Goal: Task Accomplishment & Management: Manage account settings

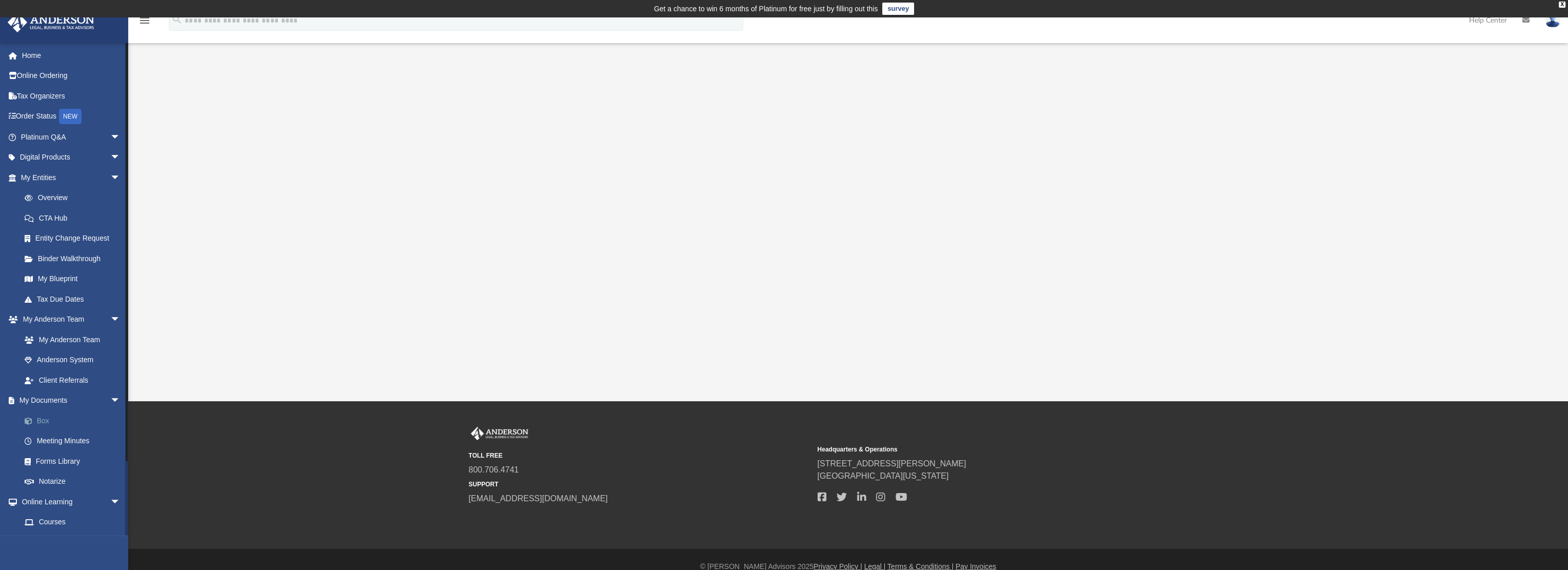
click at [47, 420] on link "Box" at bounding box center [75, 421] width 122 height 21
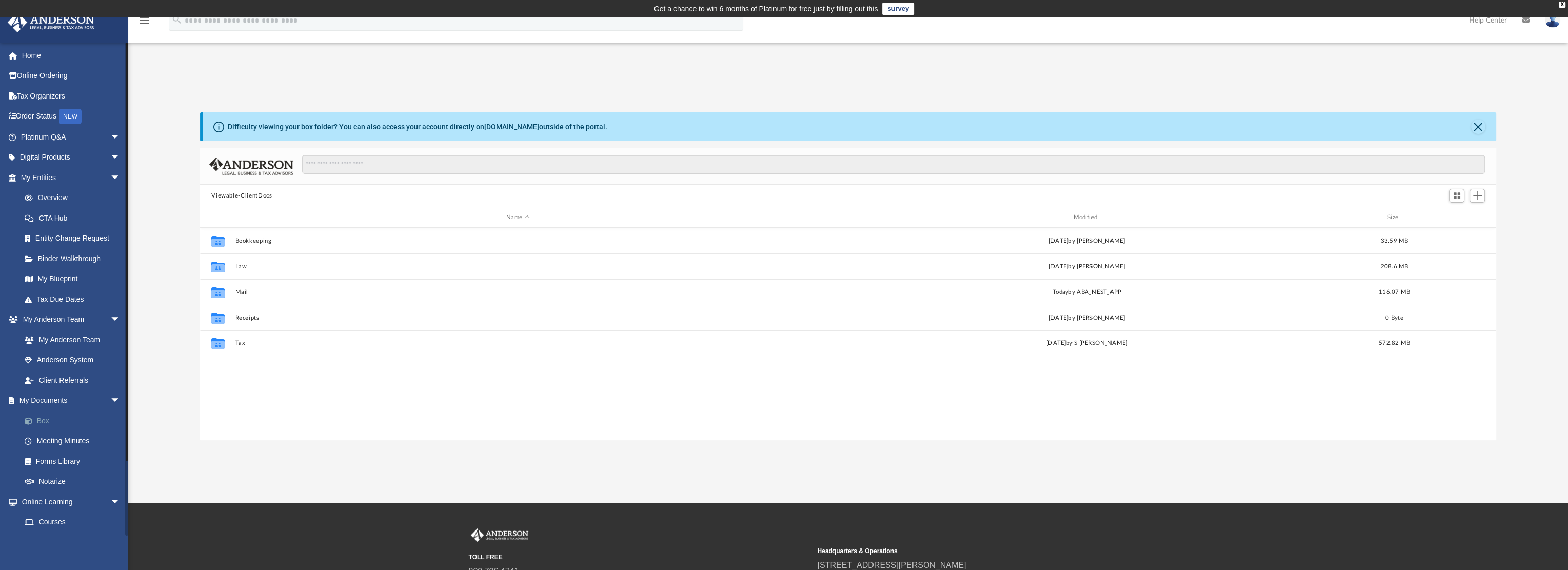
scroll to position [225, 1288]
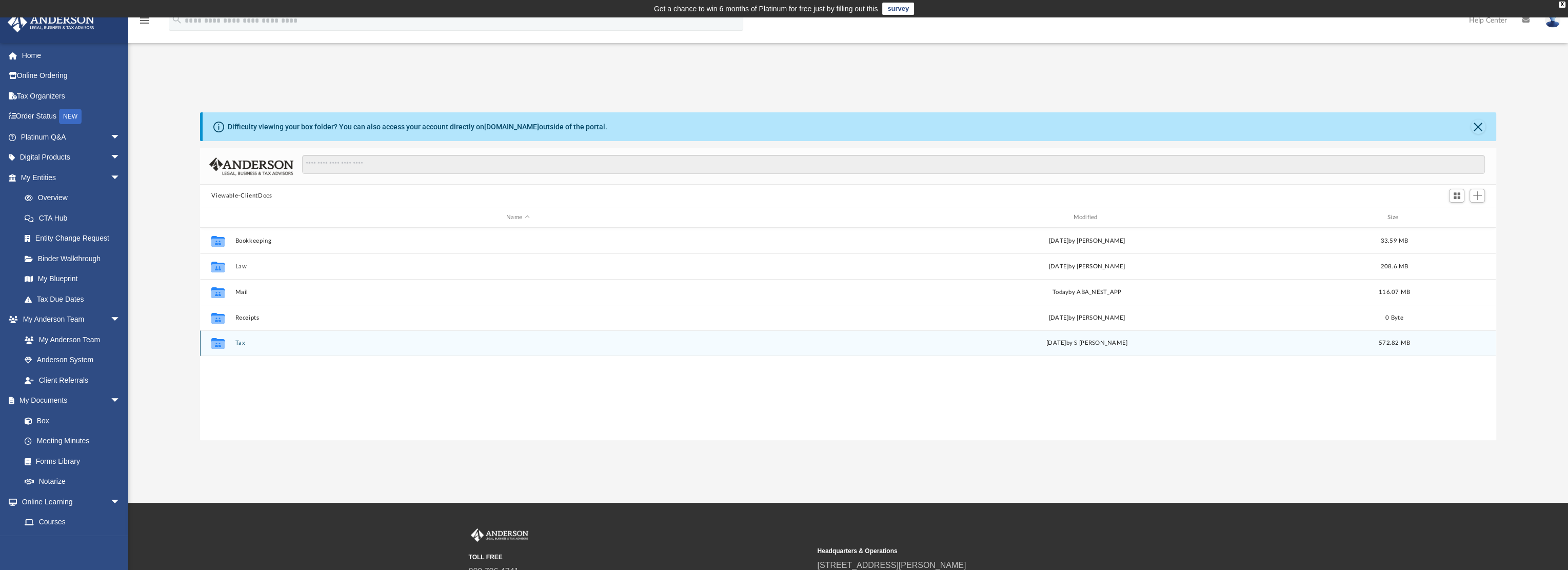
click at [246, 342] on button "Tax" at bounding box center [518, 342] width 565 height 7
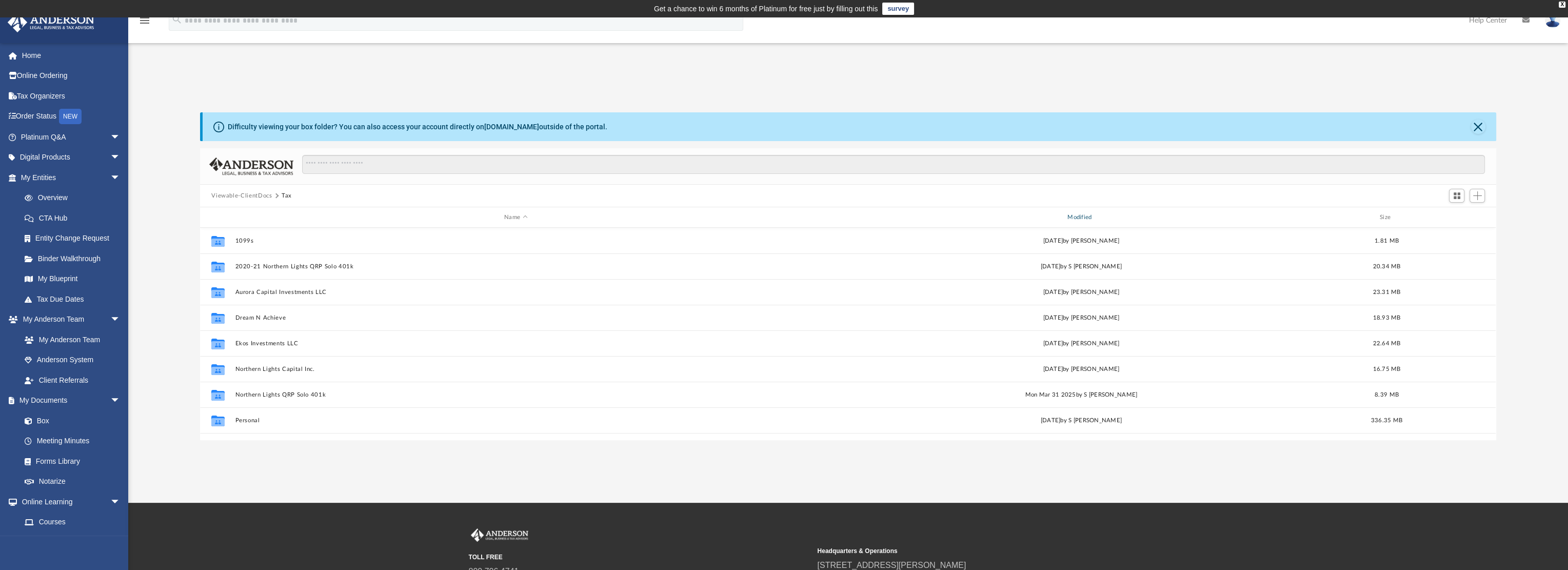
click at [1086, 217] on div "Modified" at bounding box center [1081, 217] width 561 height 9
click at [1084, 217] on div "Modified" at bounding box center [1081, 217] width 561 height 9
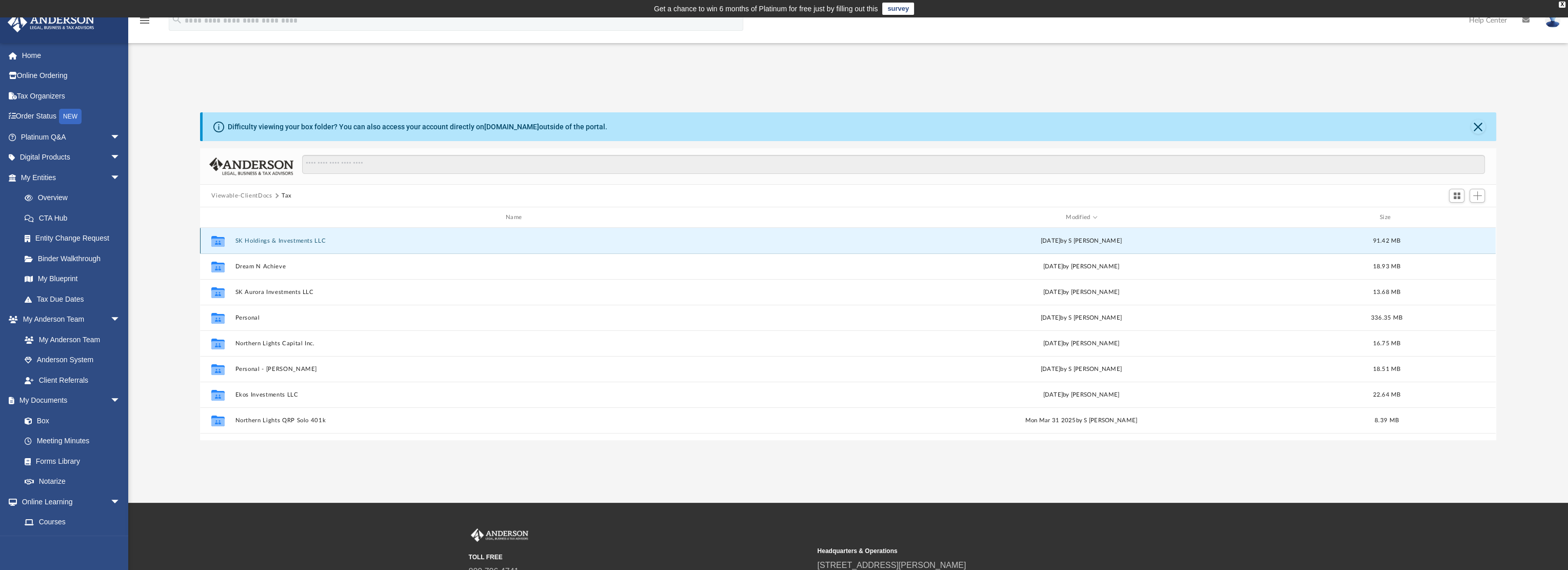
click at [285, 240] on button "SK Holdings & Investments LLC" at bounding box center [516, 240] width 561 height 7
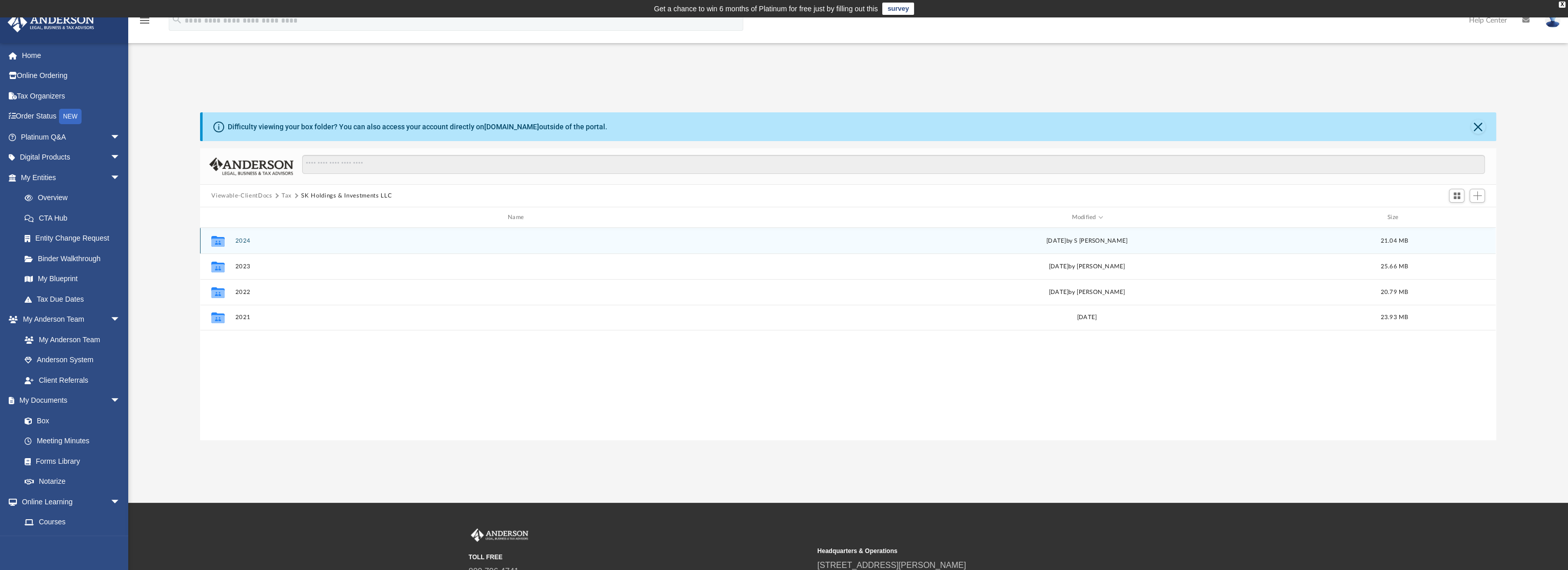
click at [243, 242] on button "2024" at bounding box center [518, 240] width 565 height 7
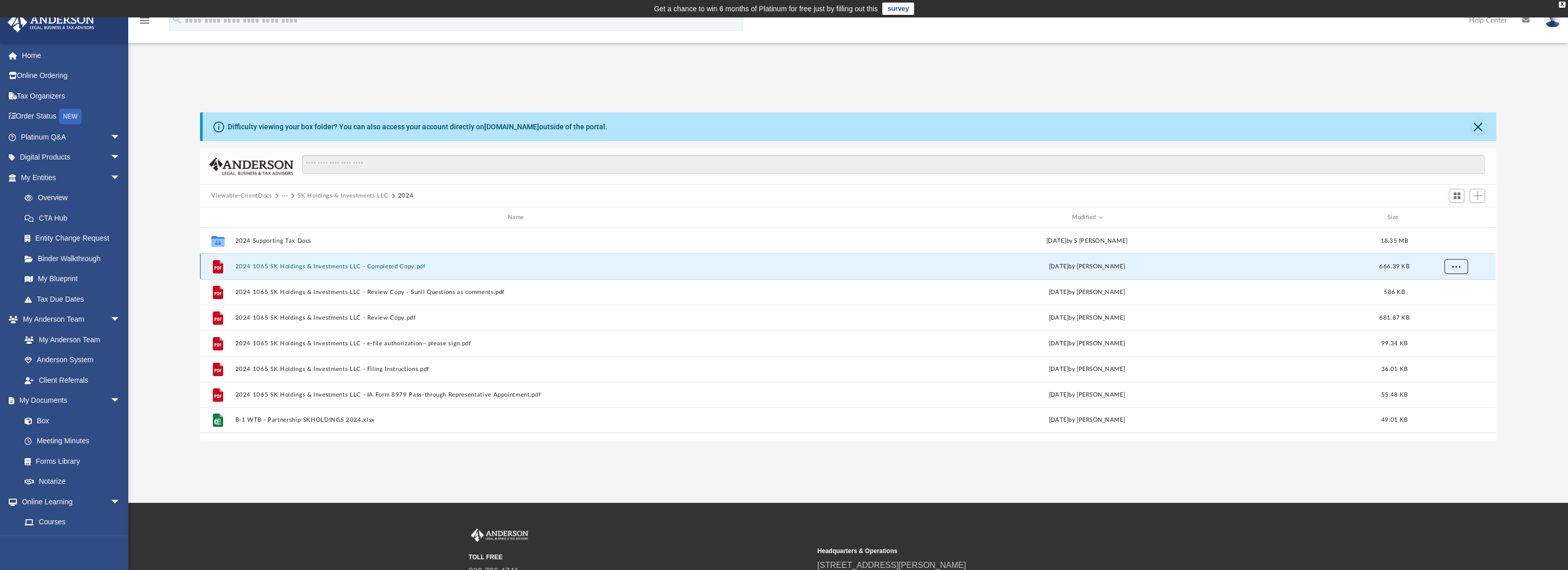
click at [1455, 268] on button "More options" at bounding box center [1456, 266] width 24 height 15
click at [1440, 302] on li "Download" at bounding box center [1447, 303] width 30 height 11
click at [363, 196] on button "SK Holdings & Investments LLC" at bounding box center [343, 196] width 91 height 9
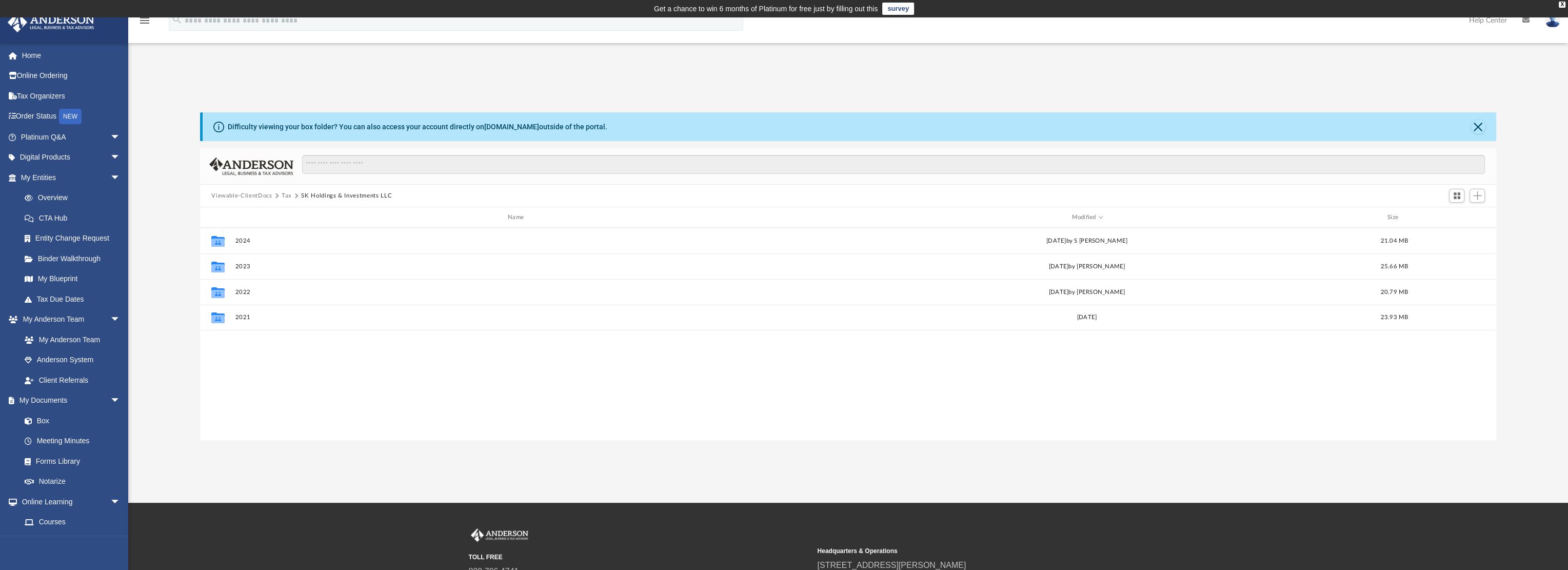
click at [287, 196] on button "Tax" at bounding box center [286, 196] width 10 height 9
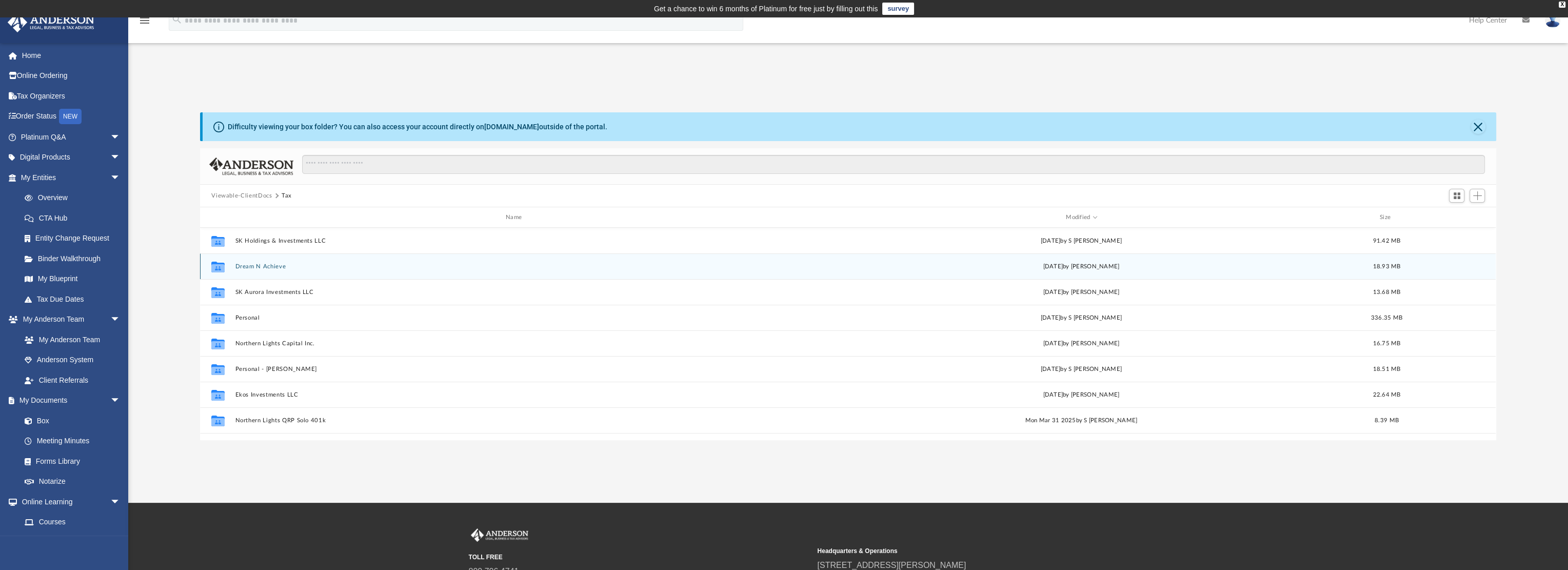
click at [265, 264] on button "Dream N Achieve" at bounding box center [516, 266] width 561 height 7
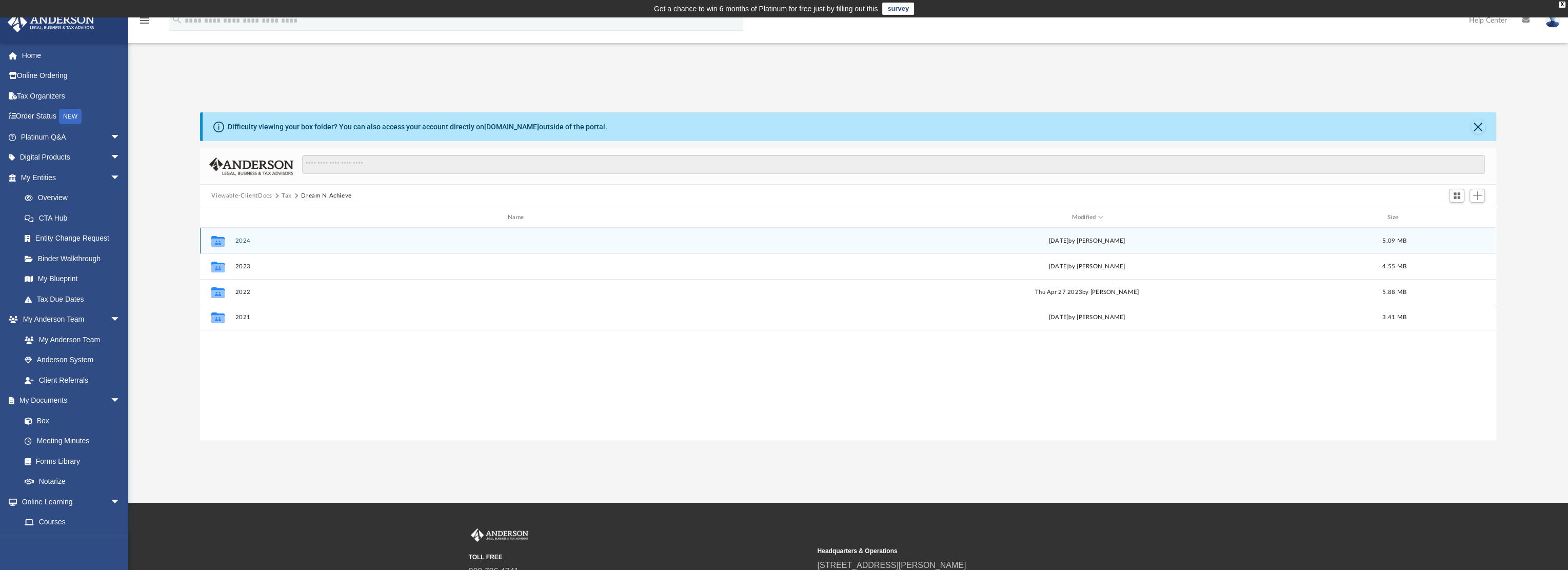
click at [245, 238] on button "2024" at bounding box center [518, 240] width 565 height 7
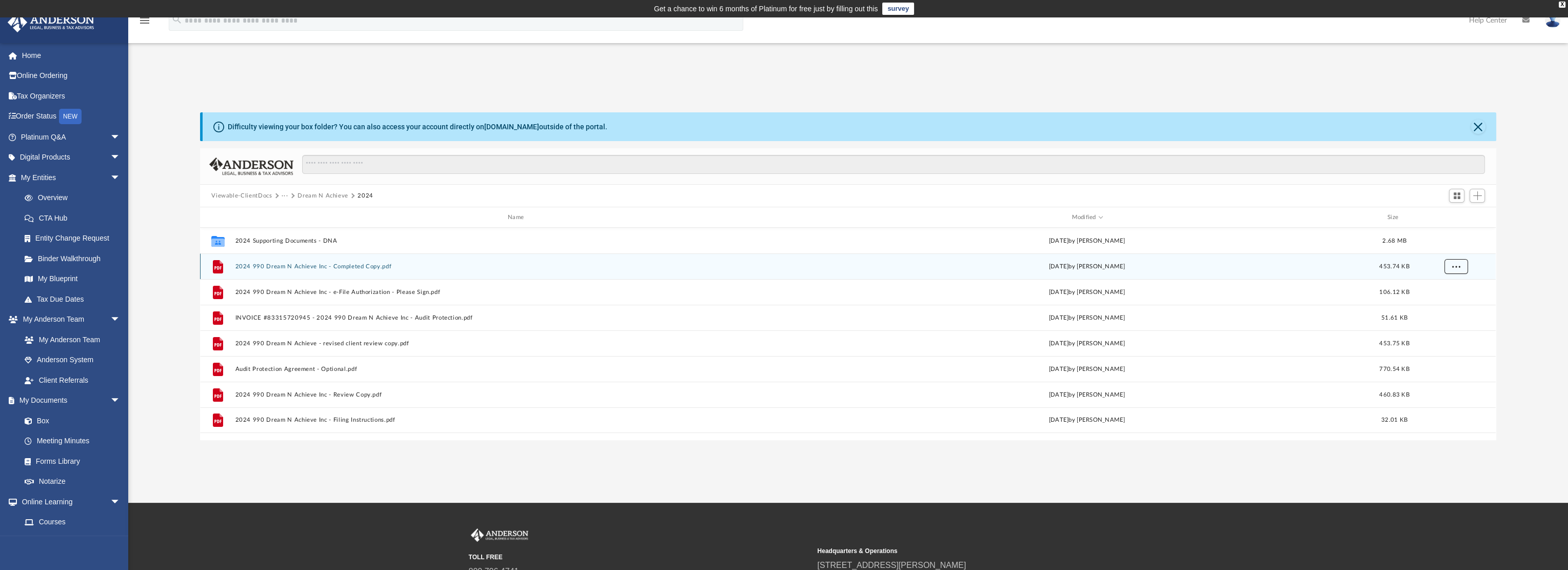
click at [1458, 265] on span "More options" at bounding box center [1456, 265] width 8 height 6
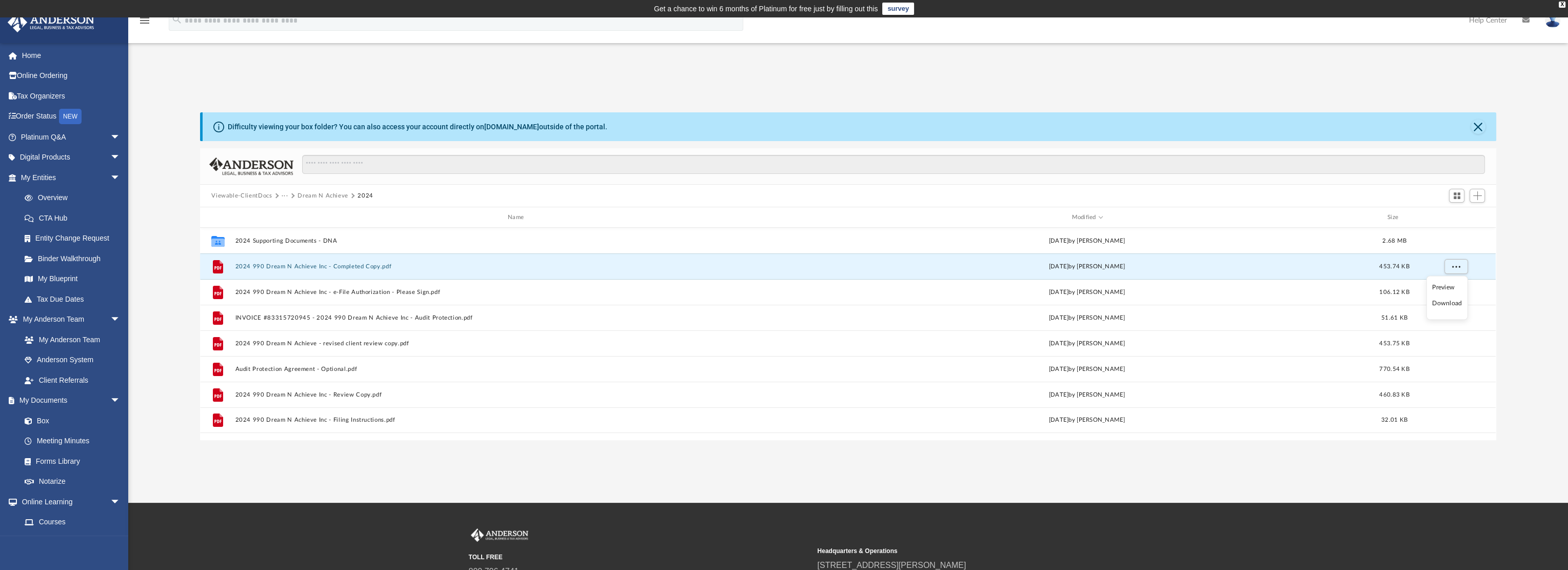
click at [1449, 302] on li "Download" at bounding box center [1447, 303] width 30 height 11
click at [306, 195] on button "Dream N Achieve" at bounding box center [322, 196] width 51 height 9
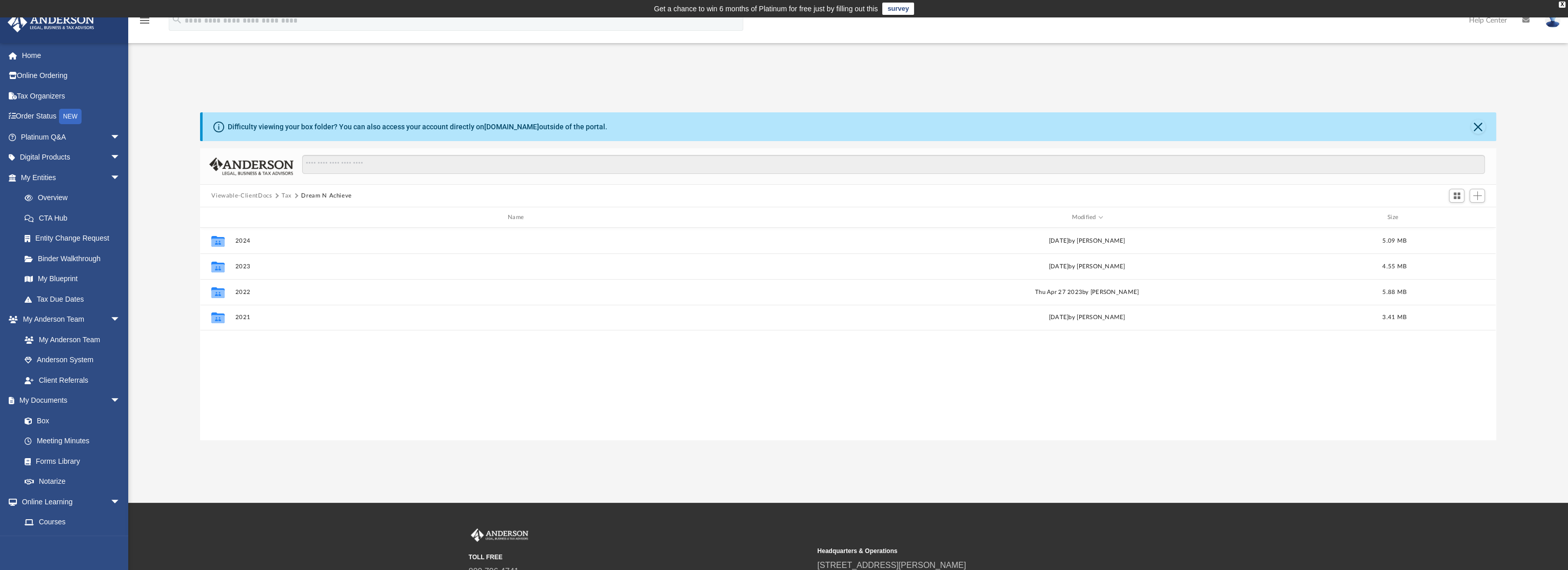
click at [289, 195] on button "Tax" at bounding box center [286, 196] width 10 height 9
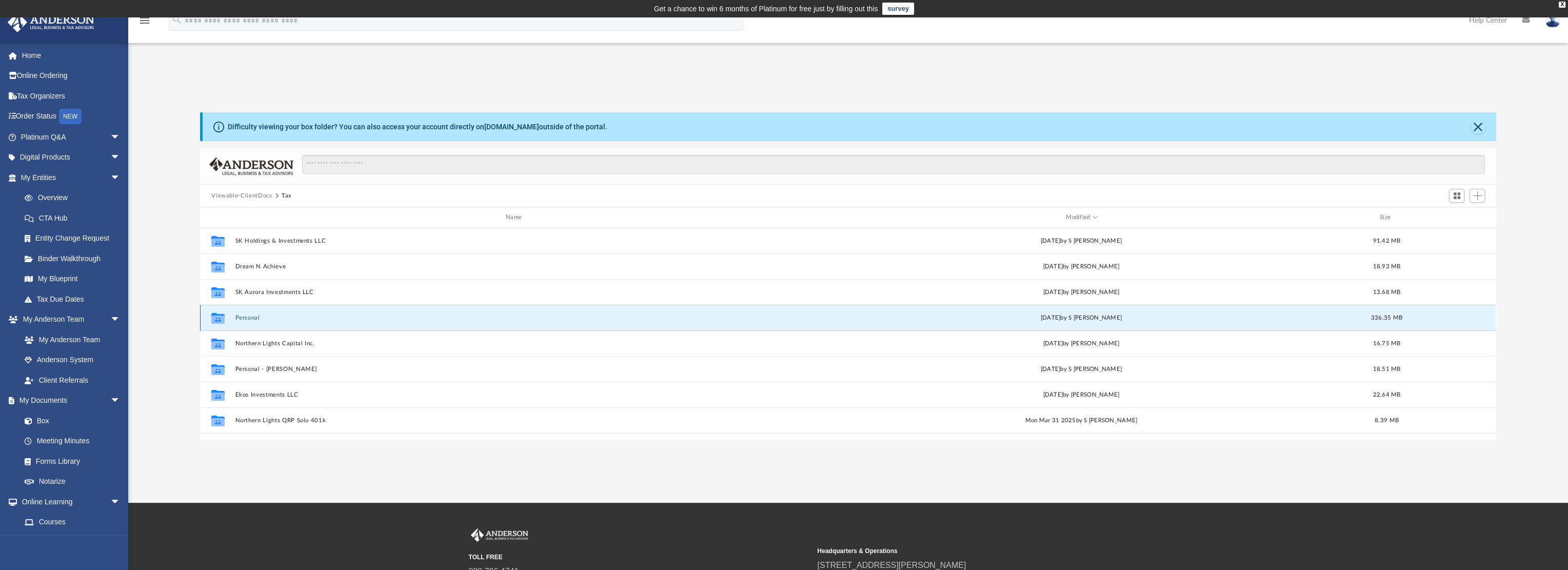
click at [255, 316] on button "Personal" at bounding box center [516, 317] width 561 height 7
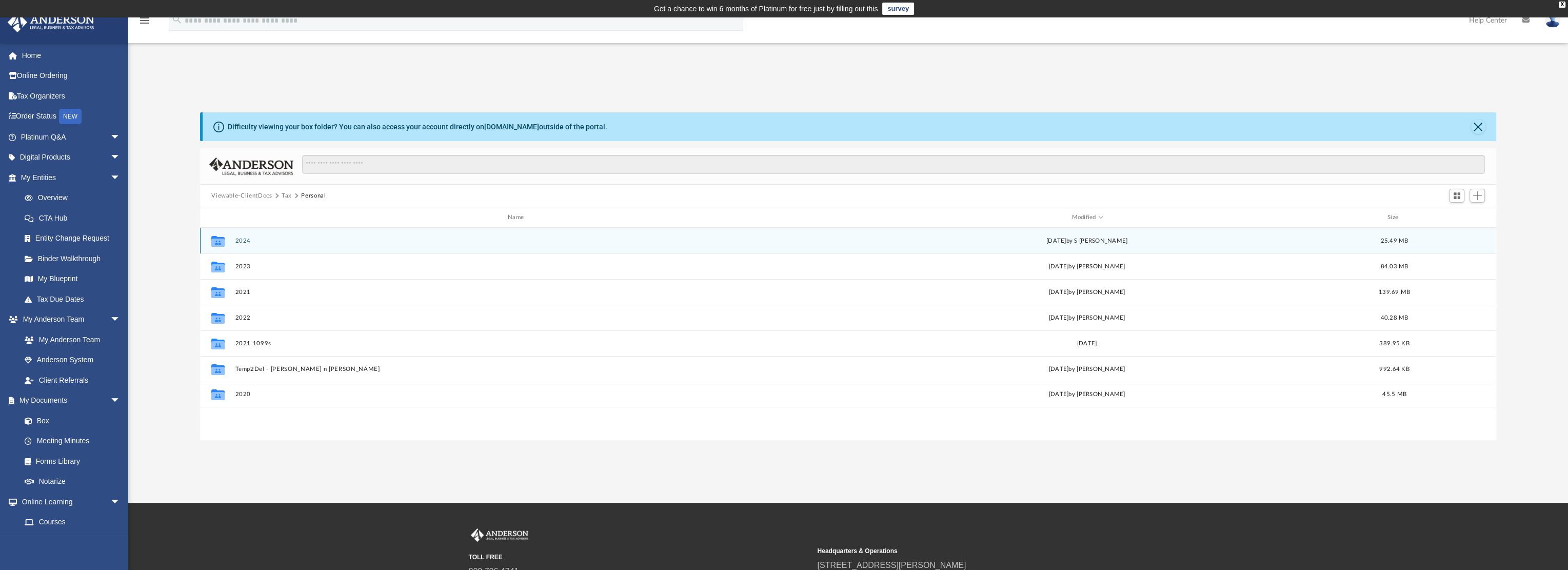
click at [240, 242] on button "2024" at bounding box center [518, 240] width 565 height 7
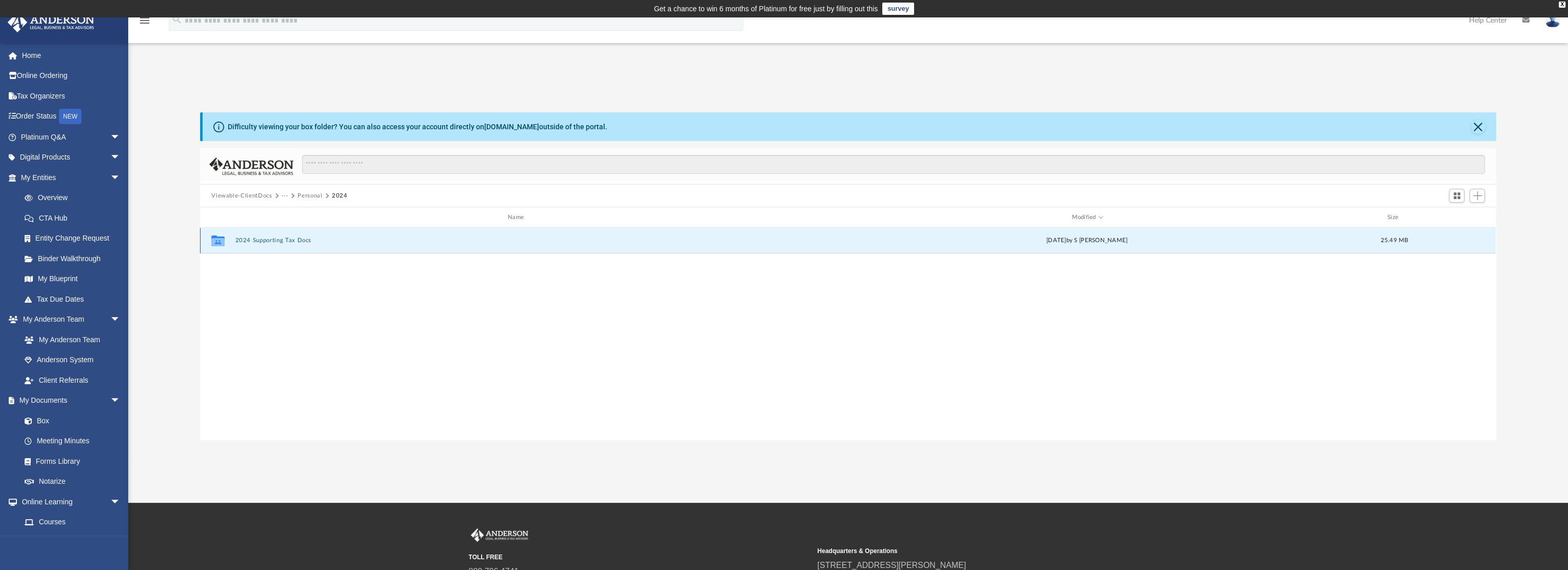
click at [249, 240] on button "2024 Supporting Tax Docs" at bounding box center [518, 240] width 565 height 7
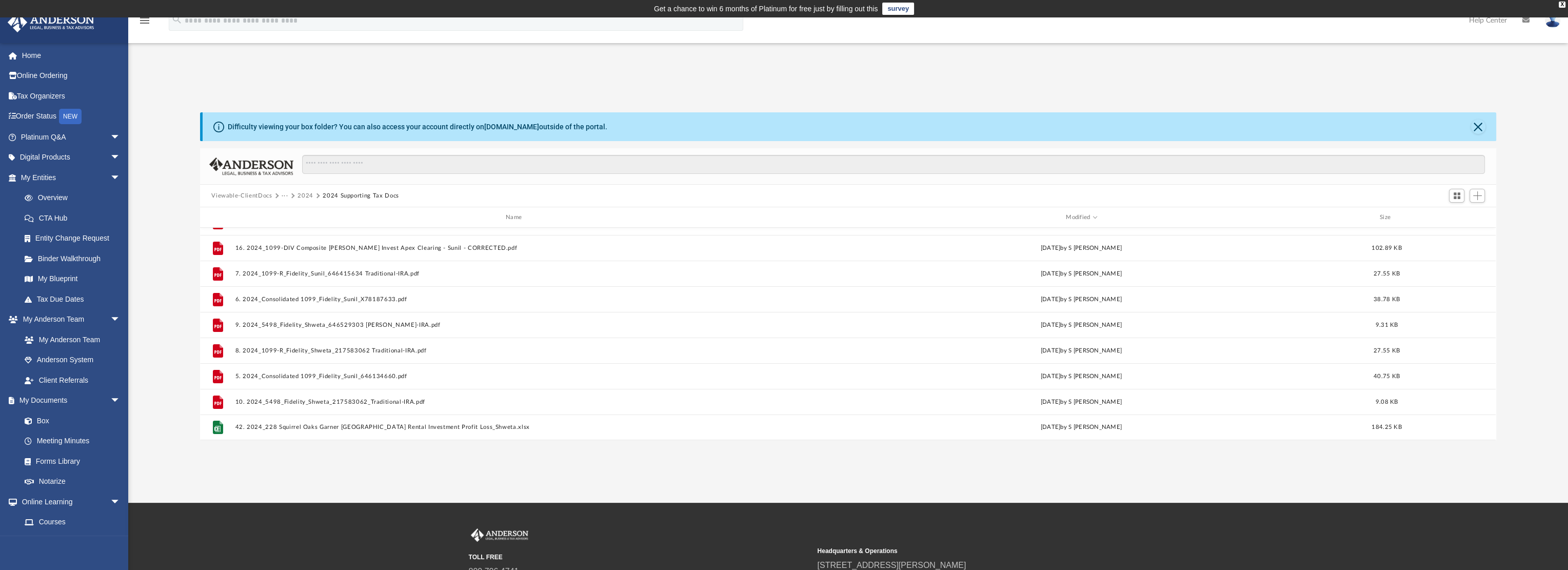
scroll to position [0, 0]
click at [513, 213] on div "Name" at bounding box center [515, 217] width 561 height 9
click at [309, 196] on button "2024" at bounding box center [305, 196] width 16 height 9
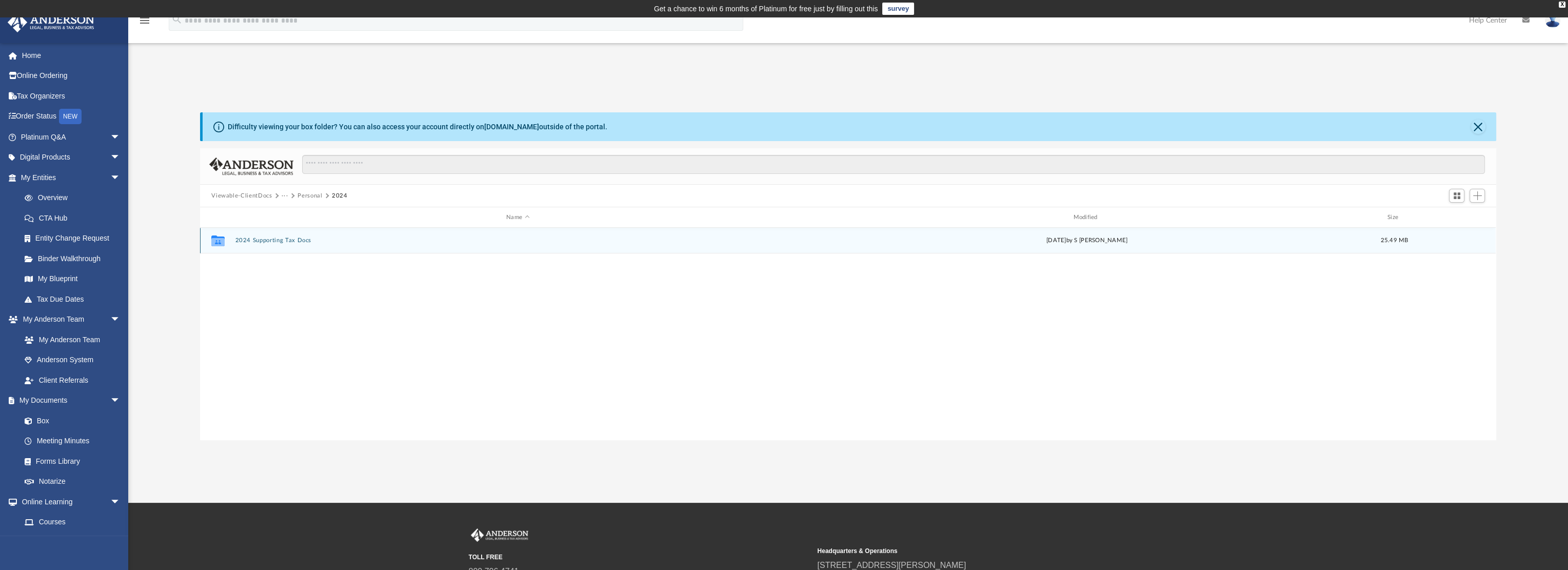
click at [294, 240] on button "2024 Supporting Tax Docs" at bounding box center [518, 240] width 565 height 7
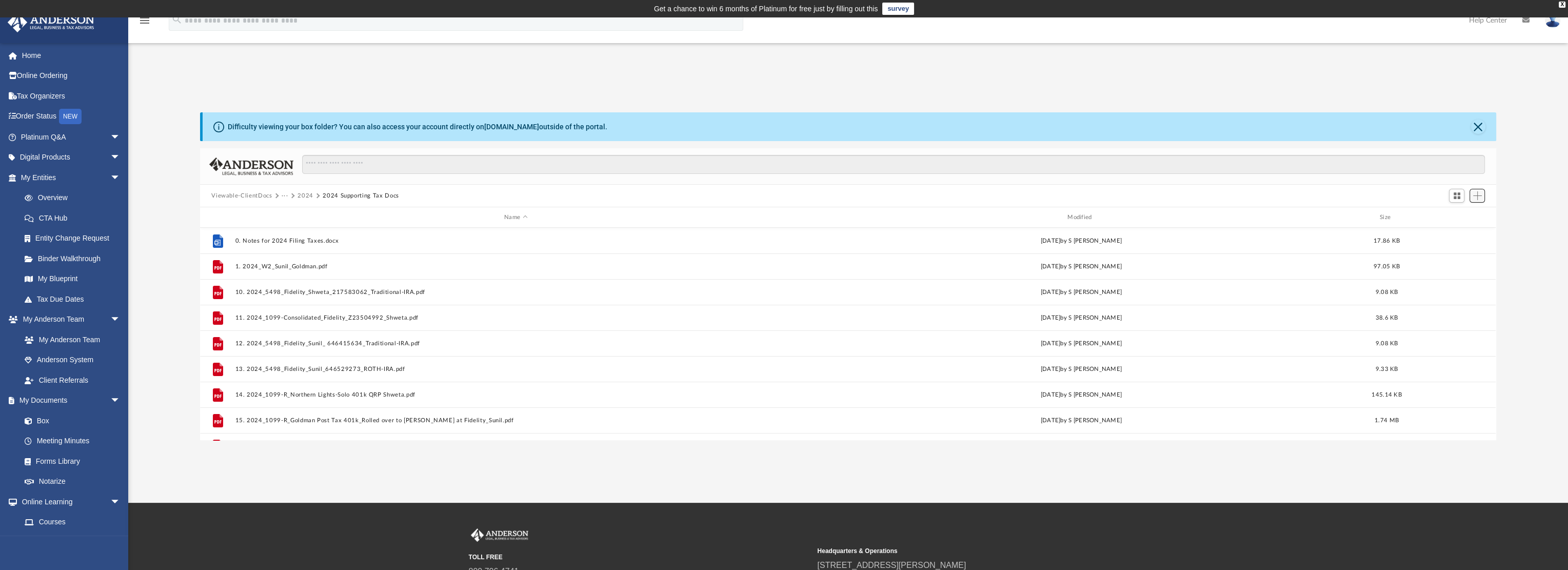
click at [1481, 201] on button "Add" at bounding box center [1477, 196] width 15 height 14
click at [1466, 219] on li "Upload" at bounding box center [1463, 217] width 33 height 11
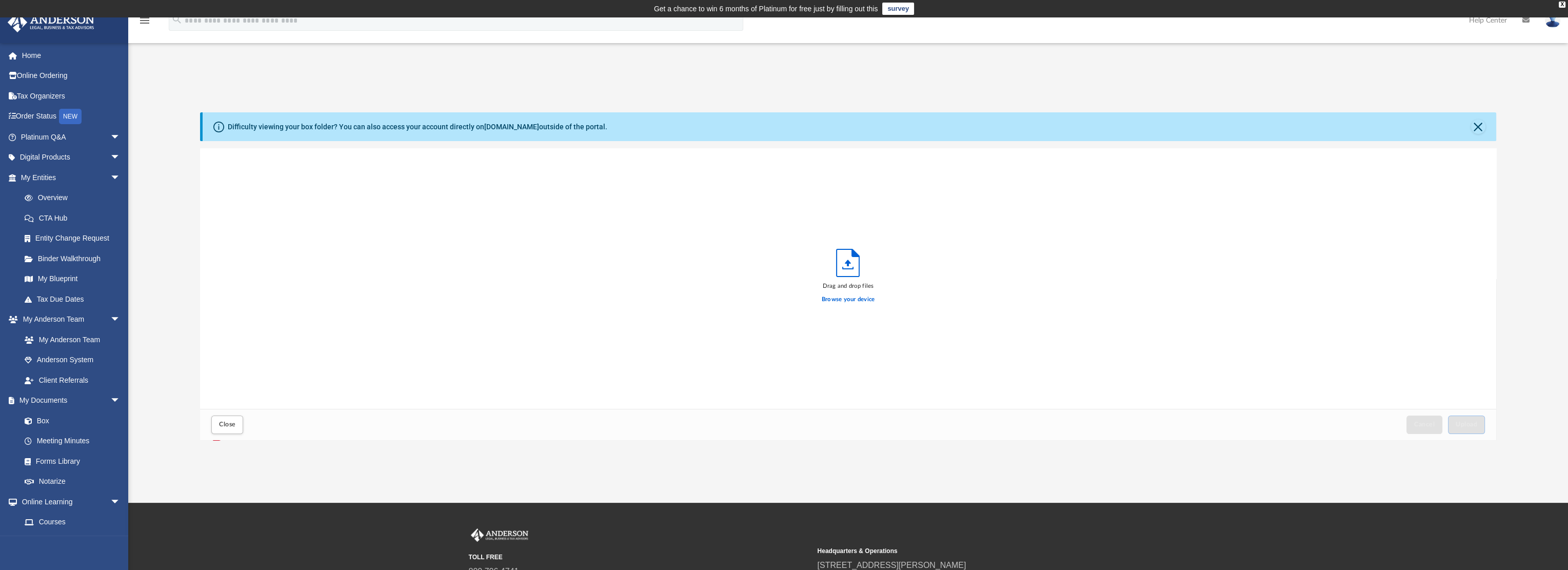
scroll to position [253, 1288]
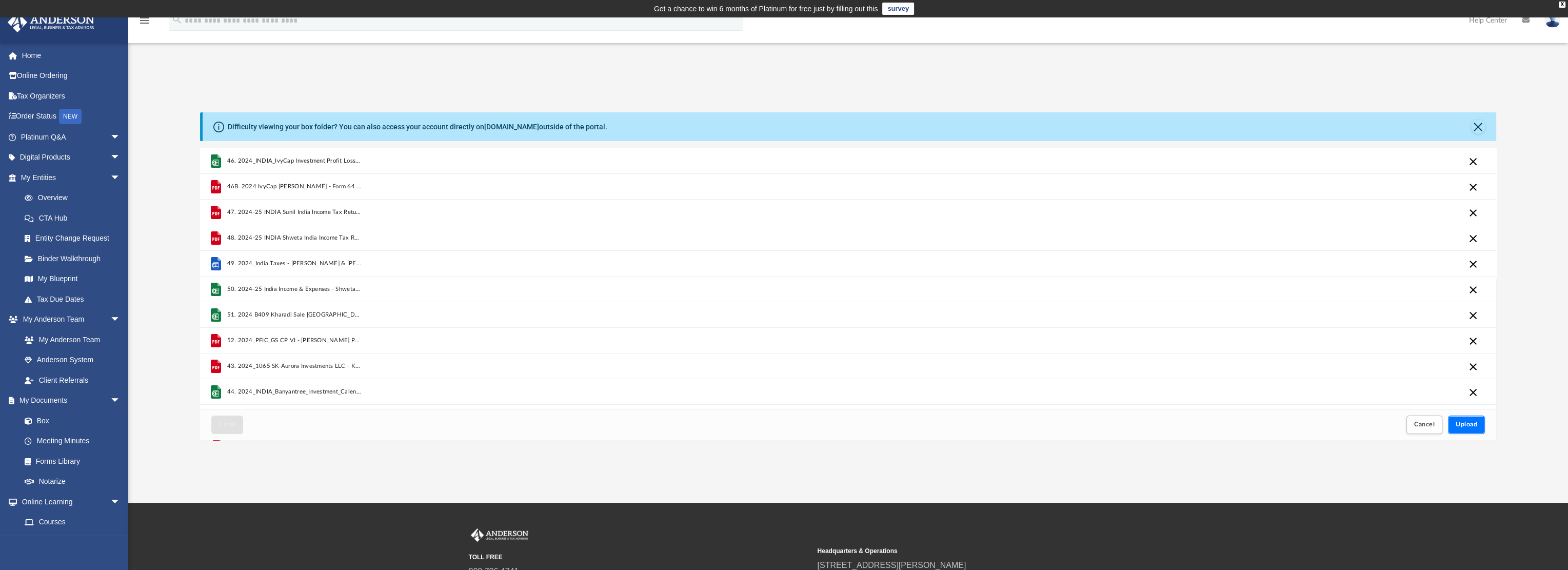
click at [1457, 426] on span "Upload" at bounding box center [1466, 424] width 21 height 6
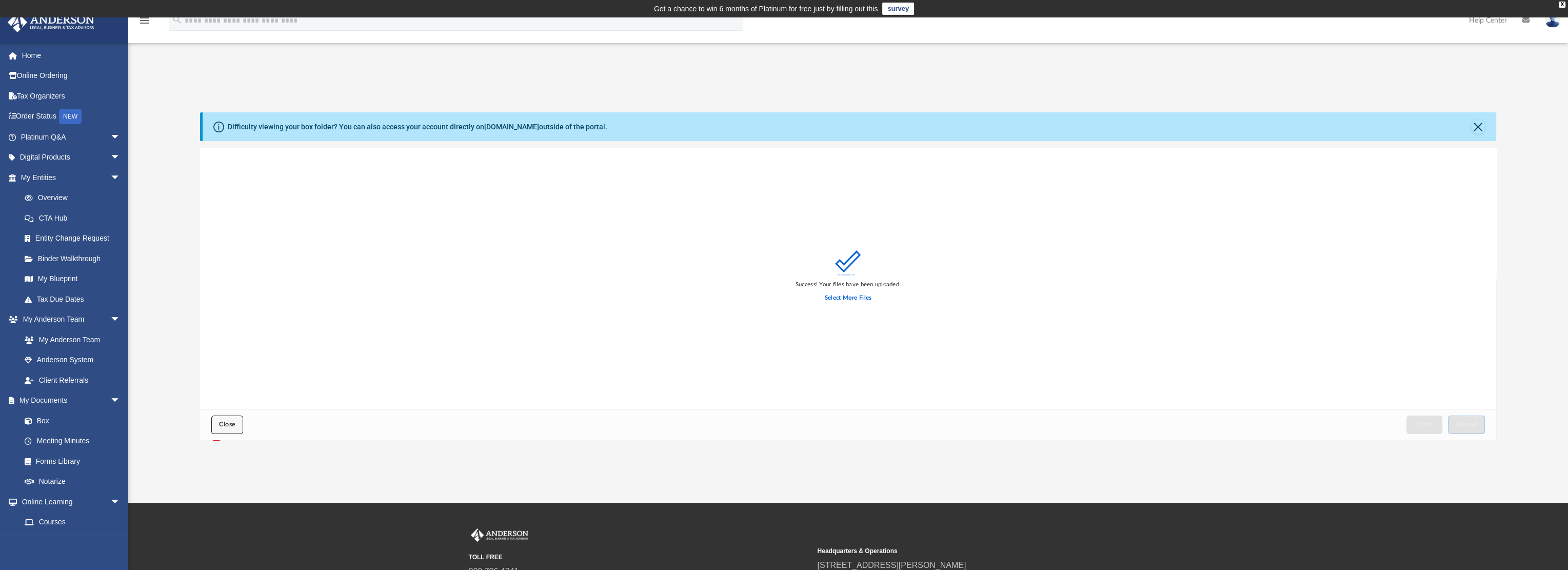
click at [221, 426] on span "Close" at bounding box center [227, 424] width 17 height 6
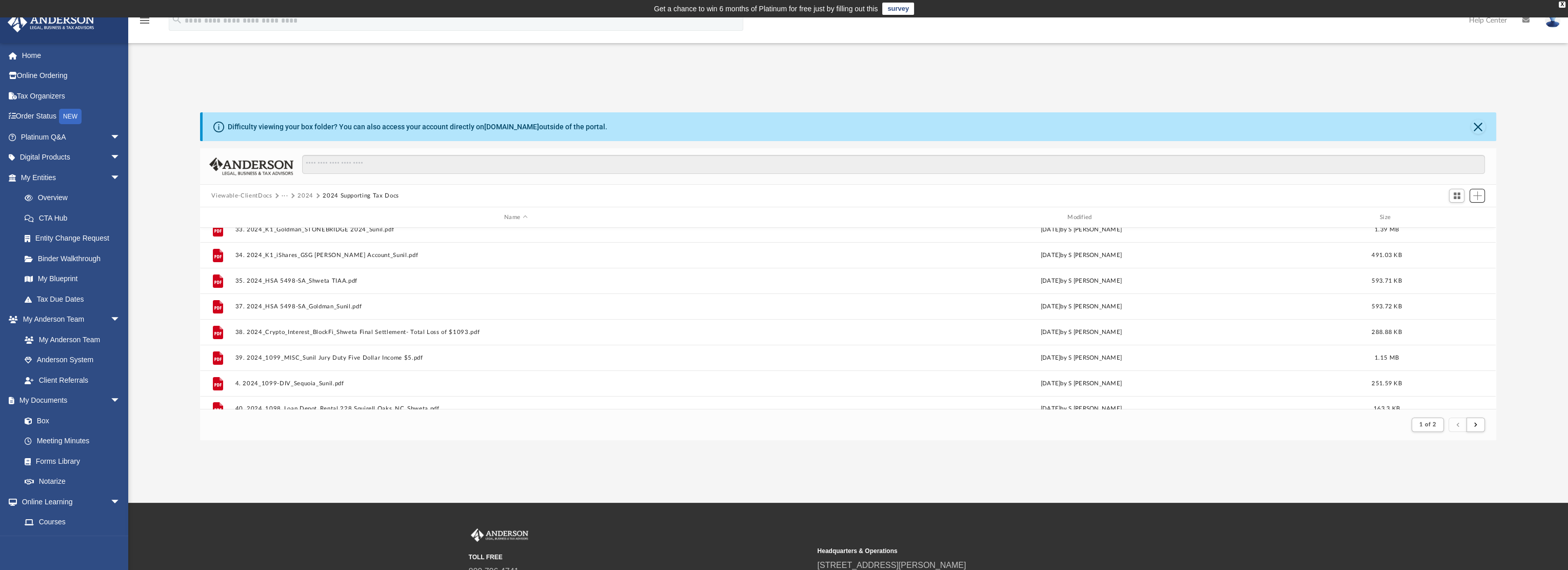
scroll to position [690, 0]
click at [1076, 216] on div "Modified" at bounding box center [1081, 217] width 561 height 9
click at [1085, 217] on div "Modified" at bounding box center [1081, 217] width 561 height 9
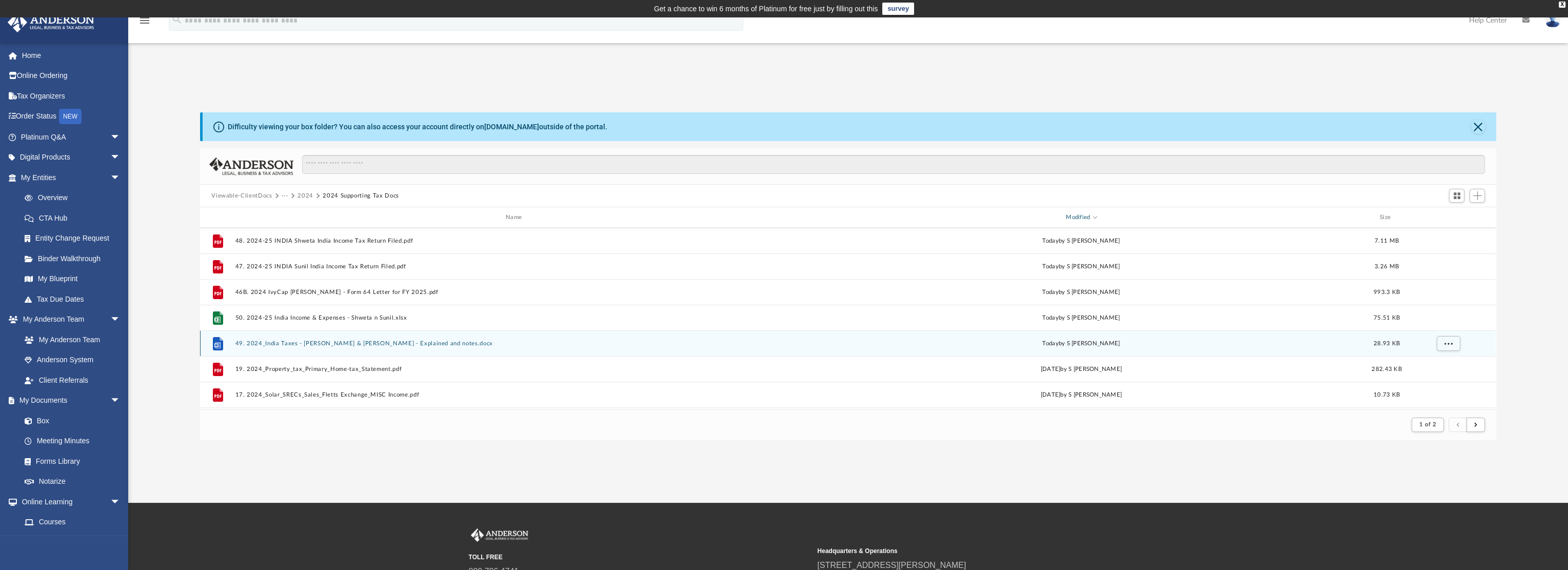
scroll to position [0, 0]
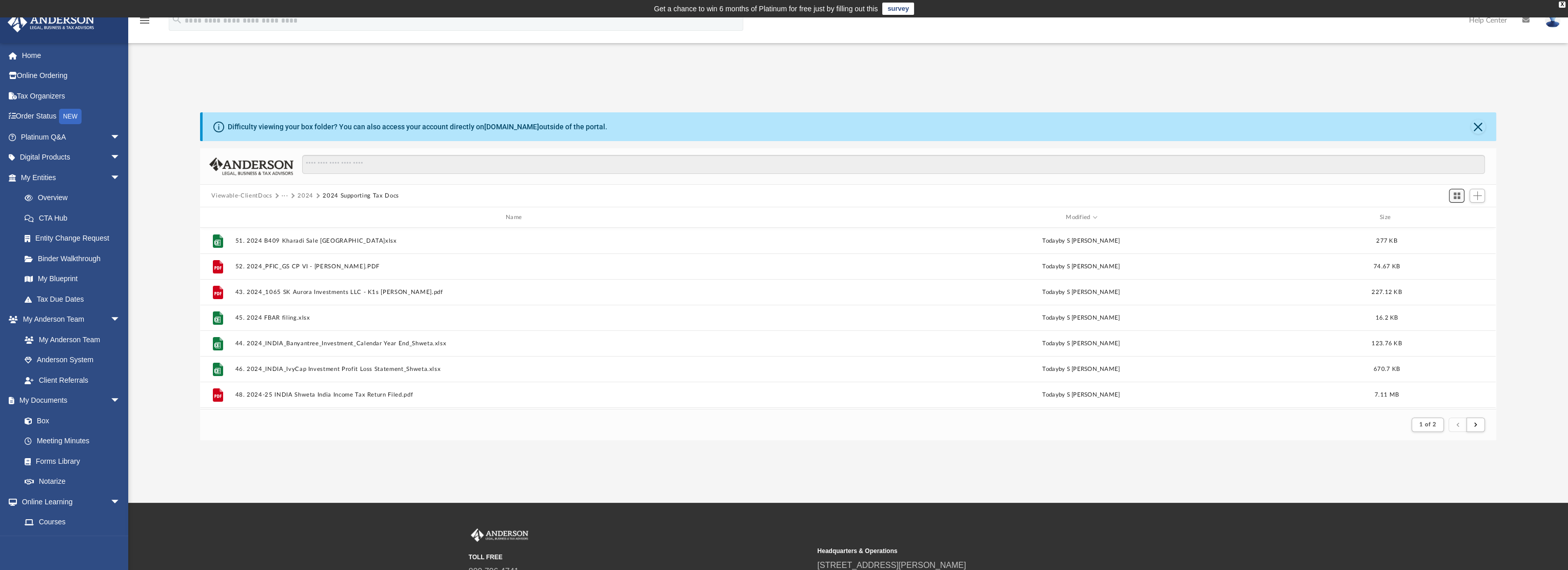
click at [1461, 196] on span "Switch to Grid View" at bounding box center [1457, 196] width 9 height 9
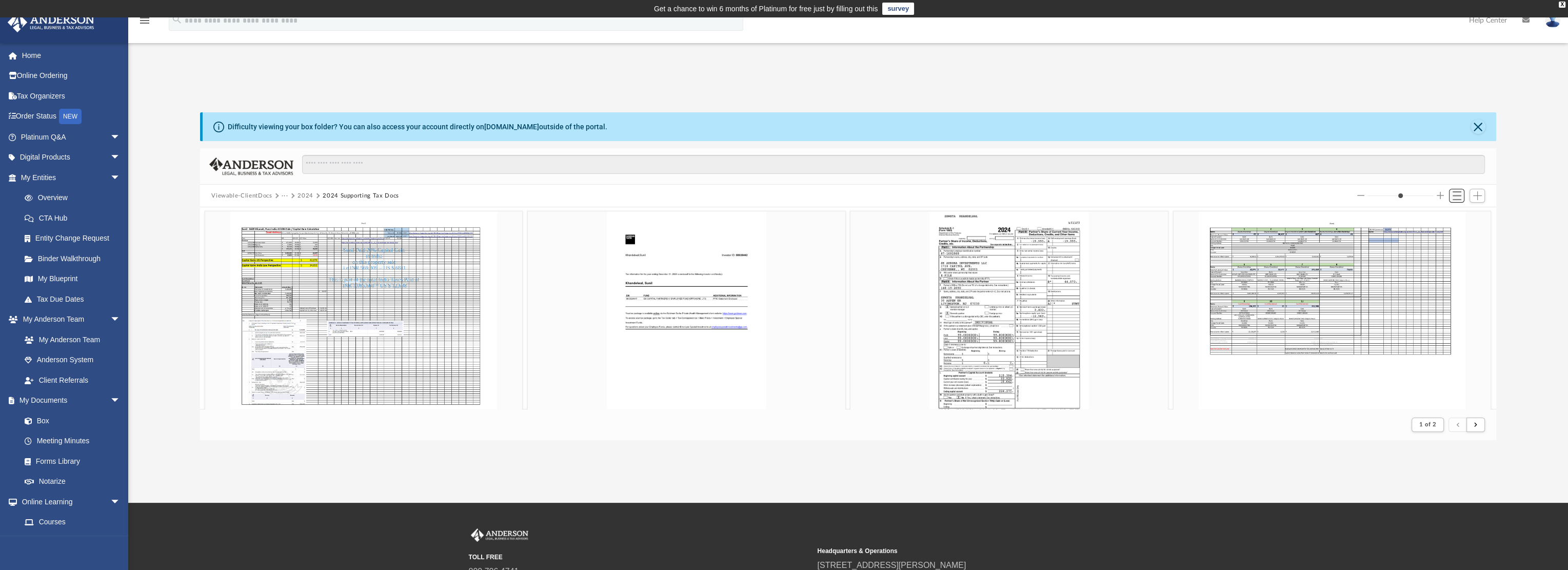
scroll to position [193, 1288]
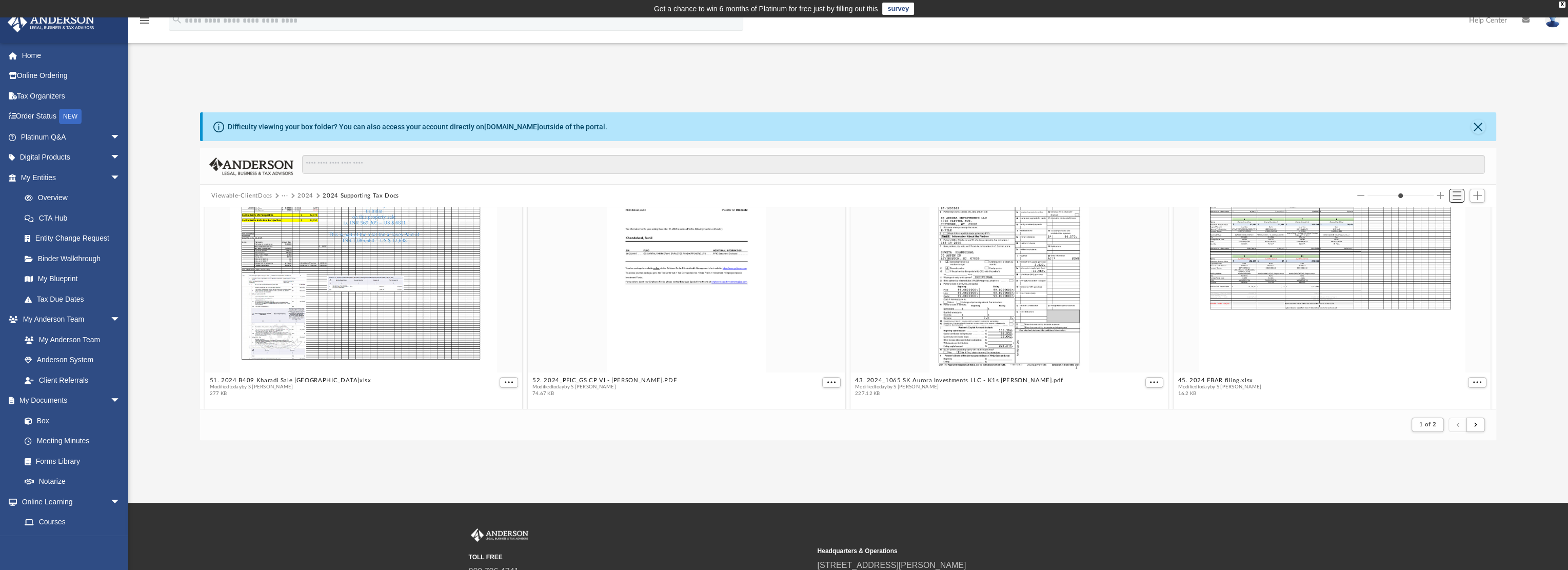
click at [1461, 196] on span "Switch to List View" at bounding box center [1457, 196] width 9 height 9
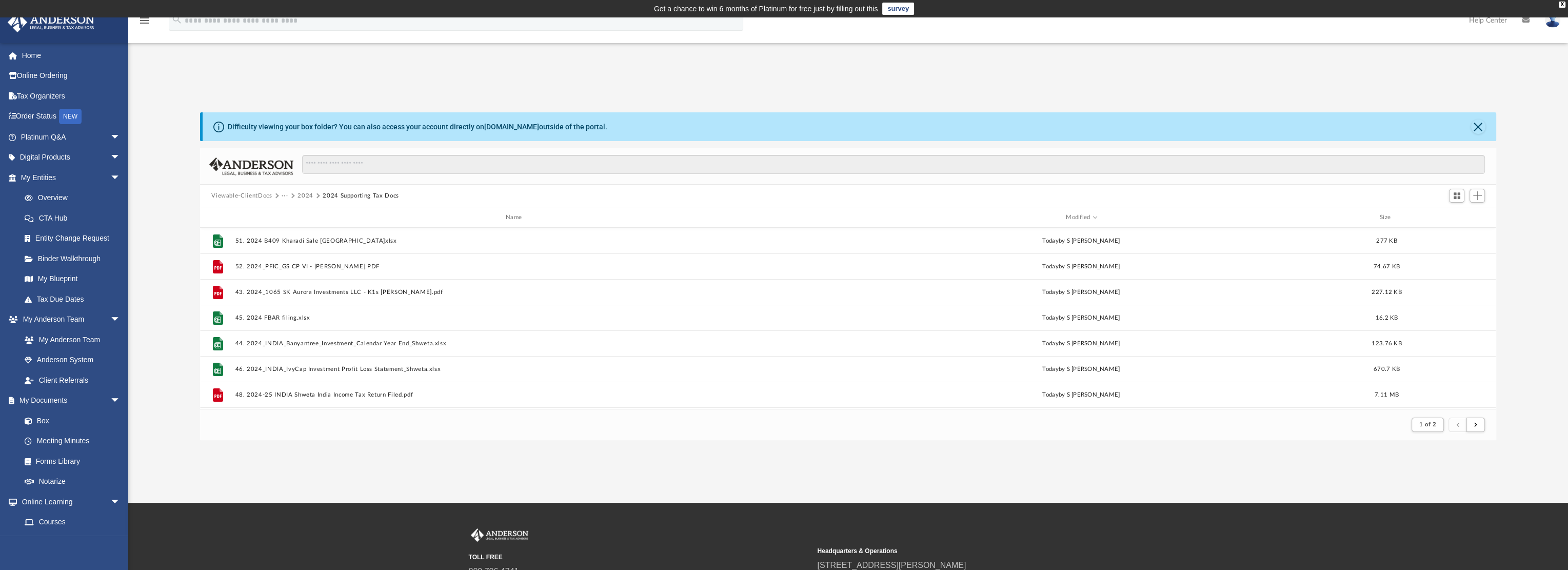
click at [425, 457] on div "App [EMAIL_ADDRESS][PERSON_NAME][DOMAIN_NAME] Sign Out [EMAIL_ADDRESS][PERSON_N…" at bounding box center [784, 260] width 1568 height 485
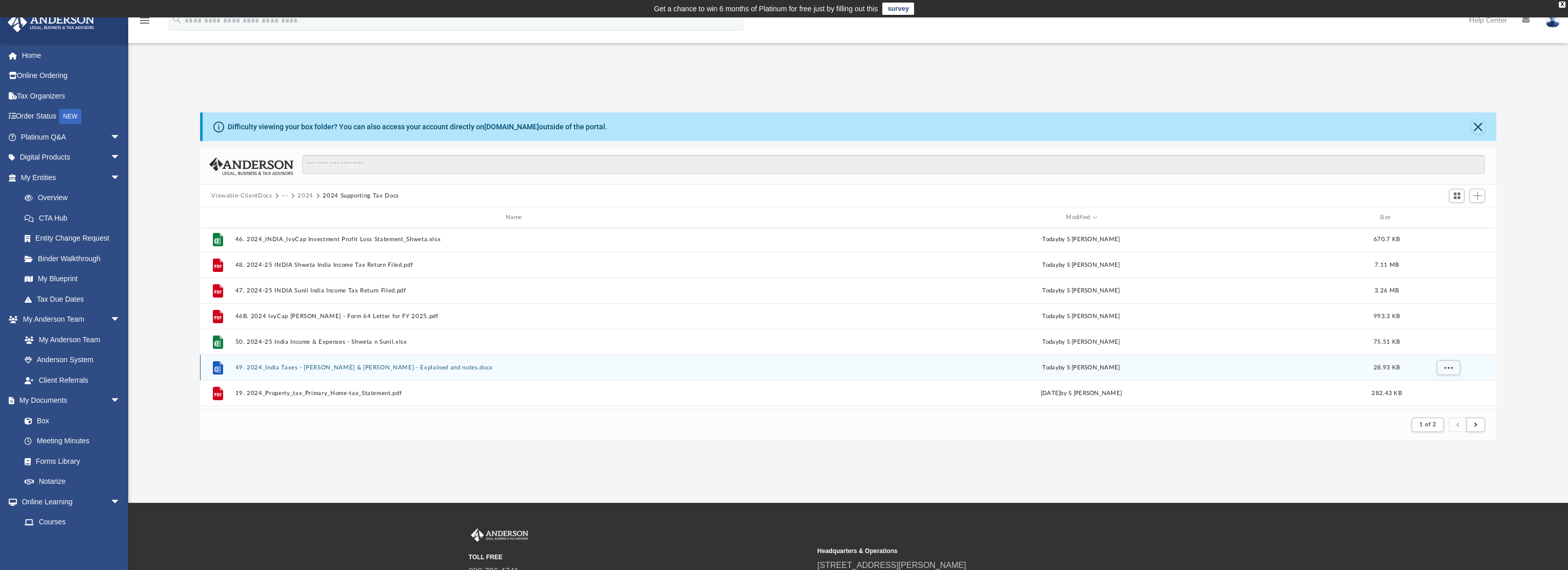
scroll to position [154, 0]
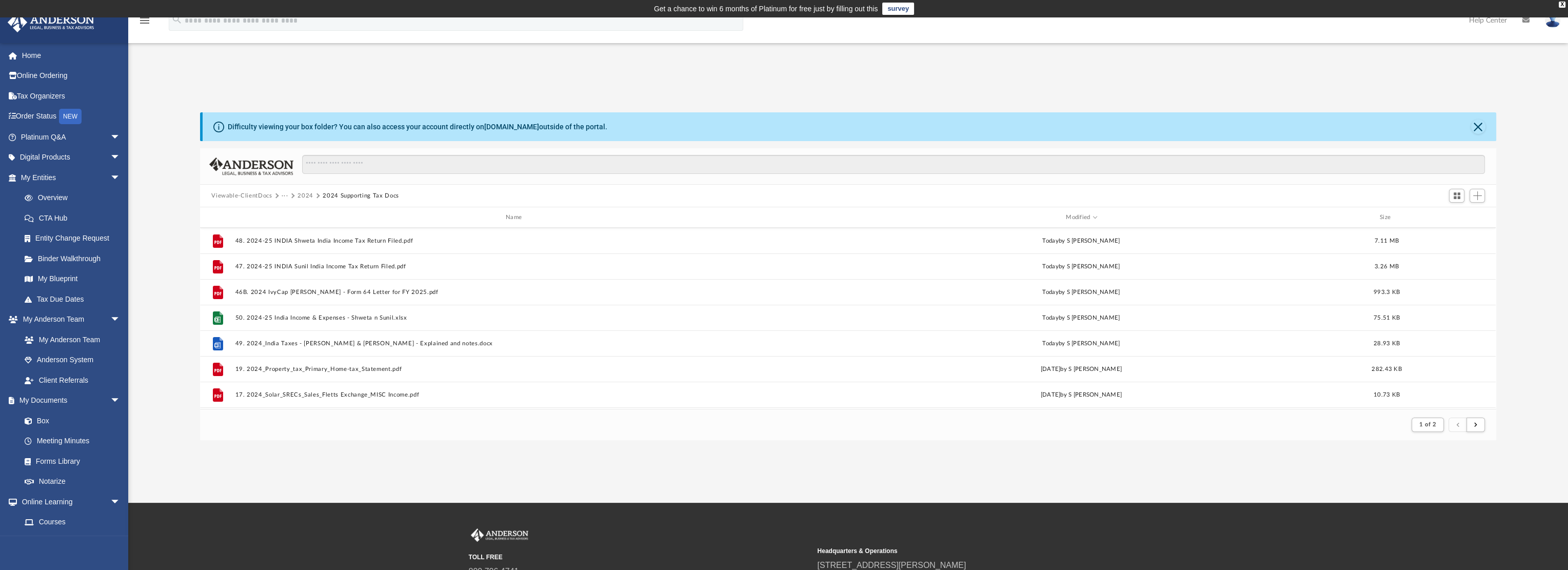
click at [309, 195] on button "2024" at bounding box center [305, 196] width 16 height 9
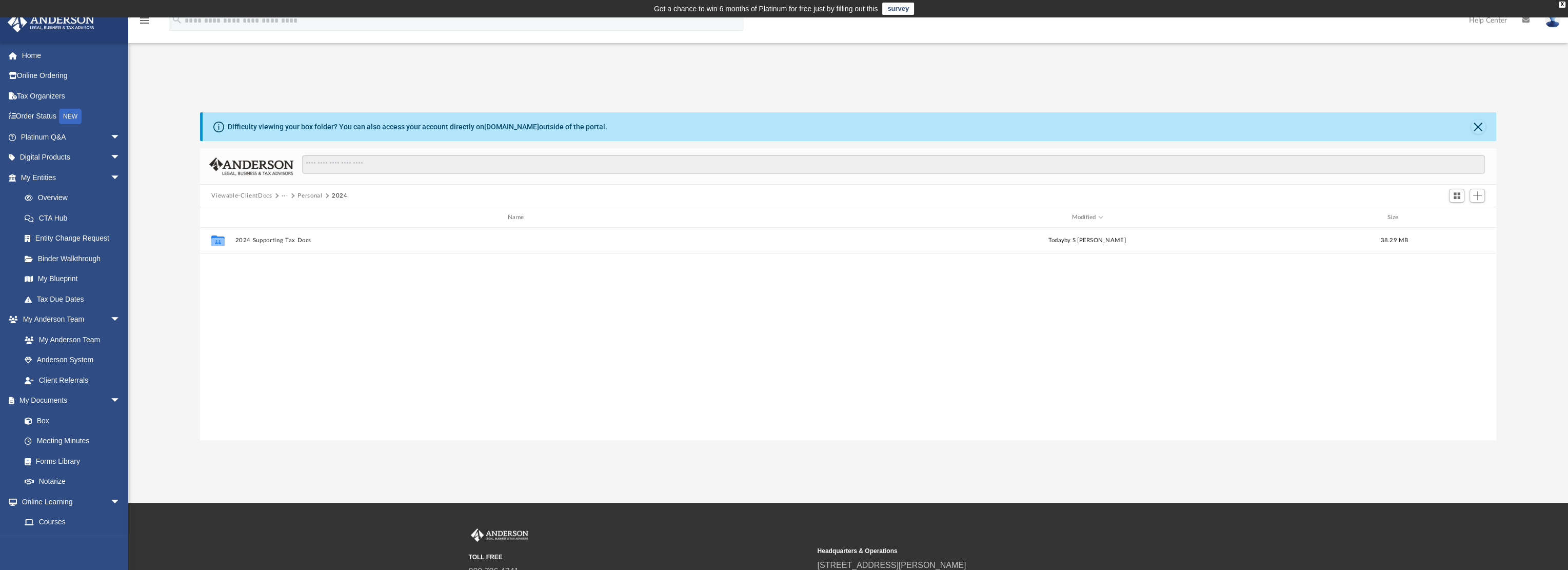
scroll to position [225, 1288]
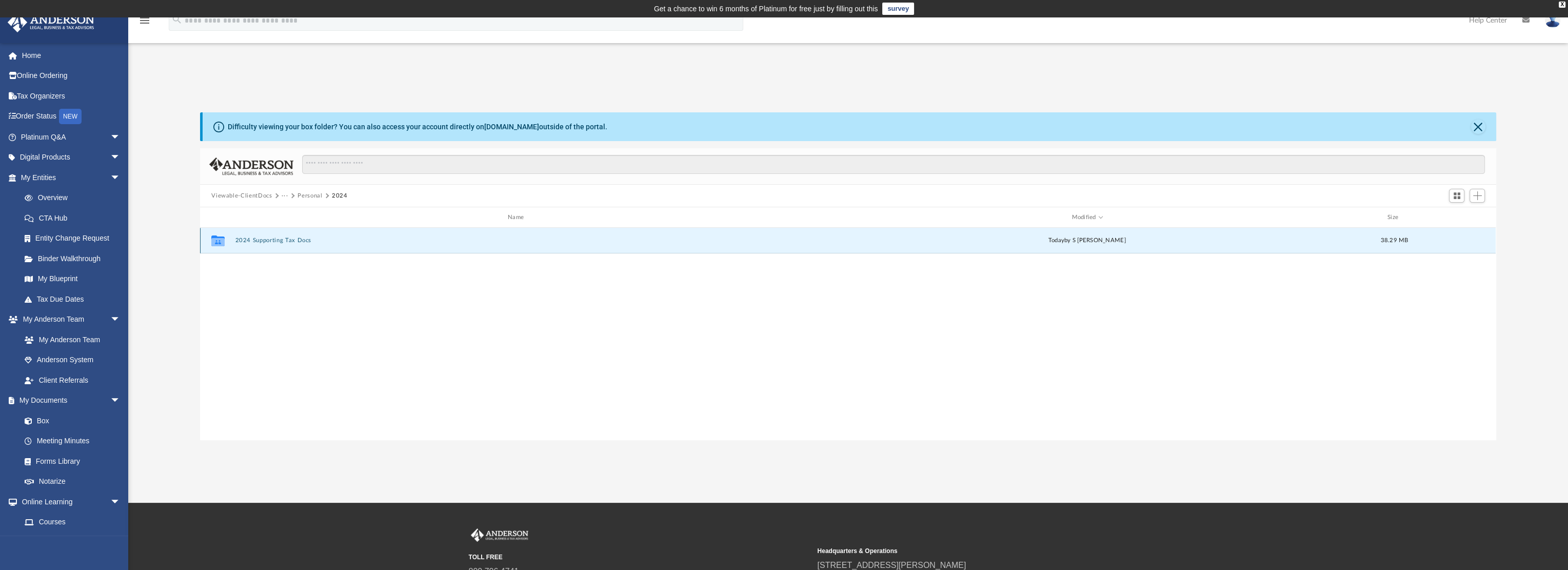
click at [295, 239] on button "2024 Supporting Tax Docs" at bounding box center [518, 240] width 565 height 7
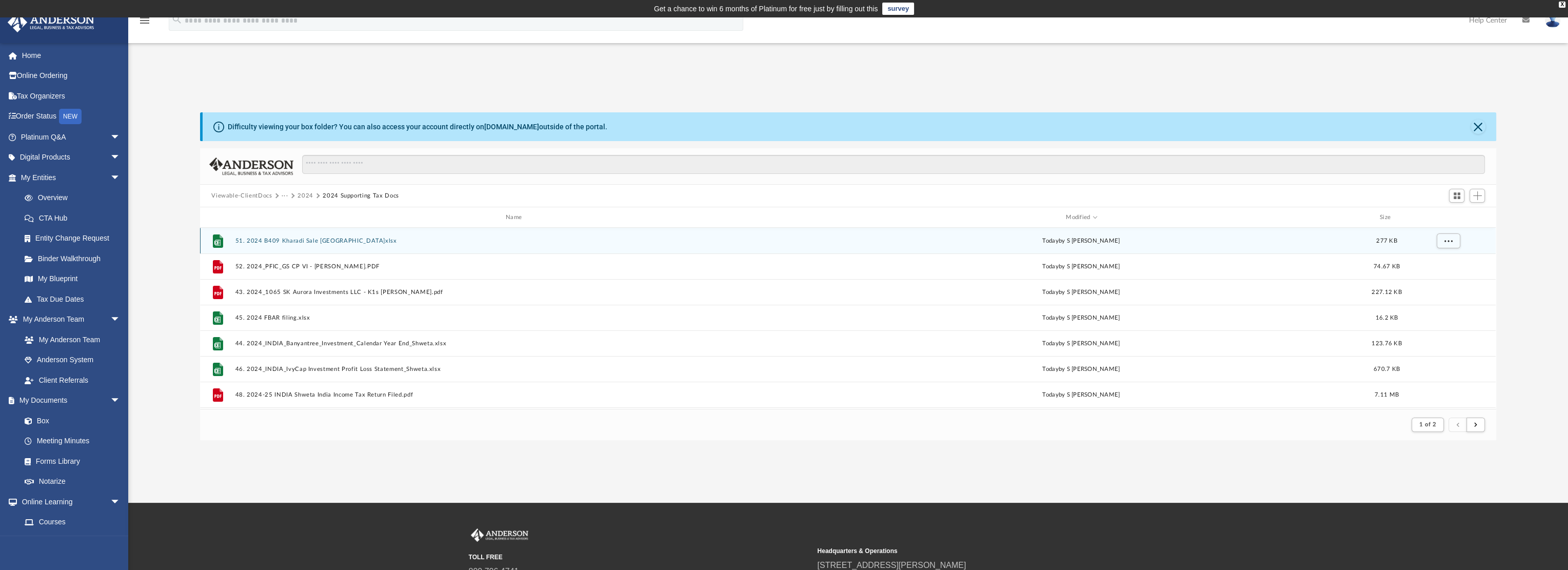
scroll to position [193, 1288]
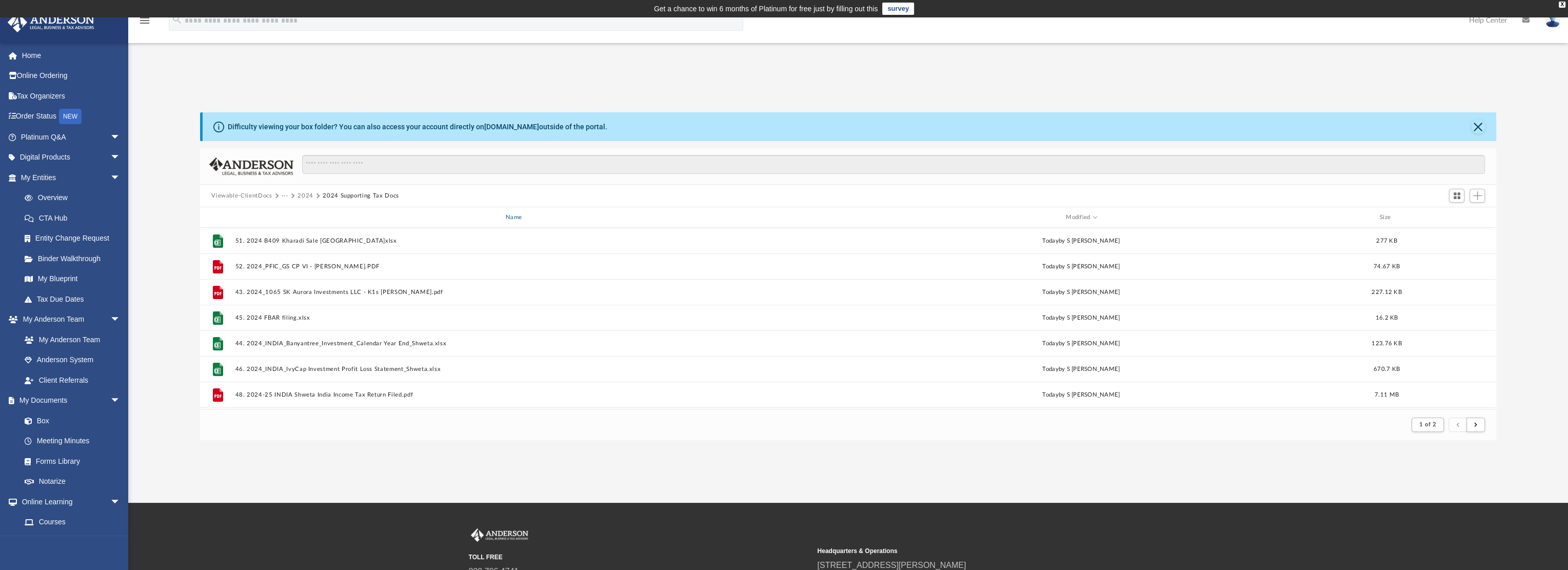
click at [511, 215] on div "Name" at bounding box center [515, 217] width 561 height 9
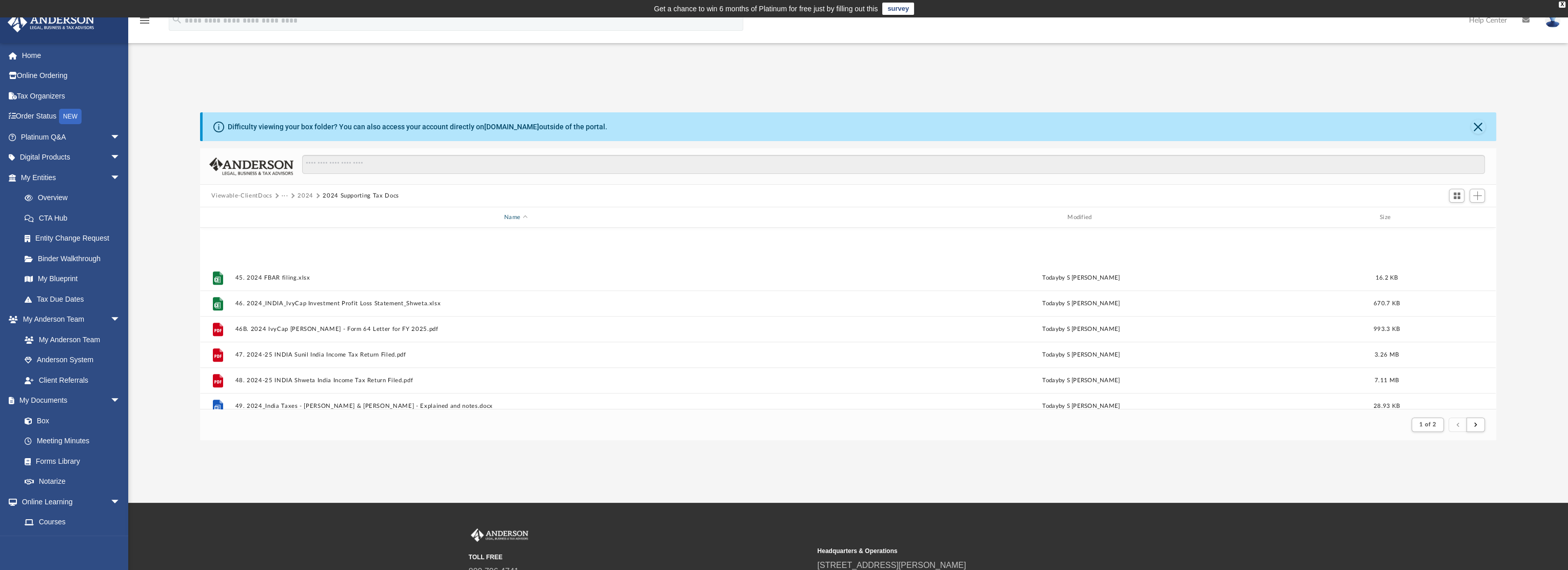
scroll to position [947, 0]
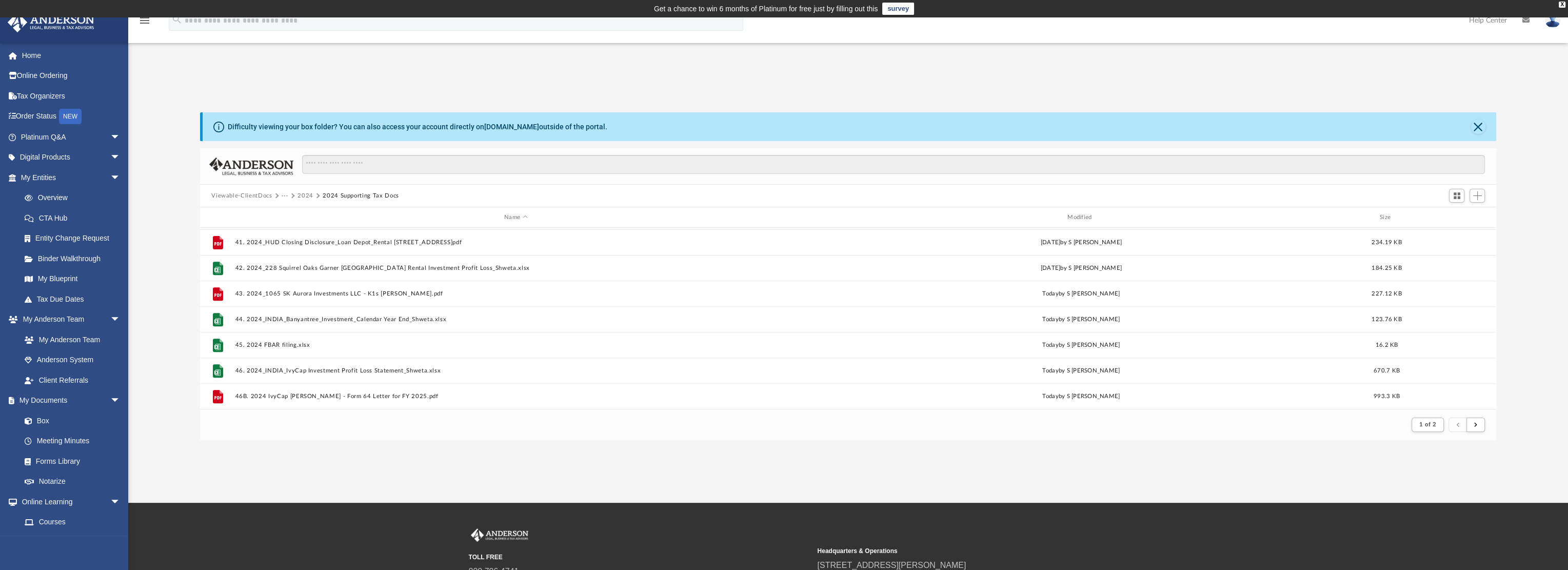
click at [306, 196] on button "2024" at bounding box center [305, 196] width 16 height 9
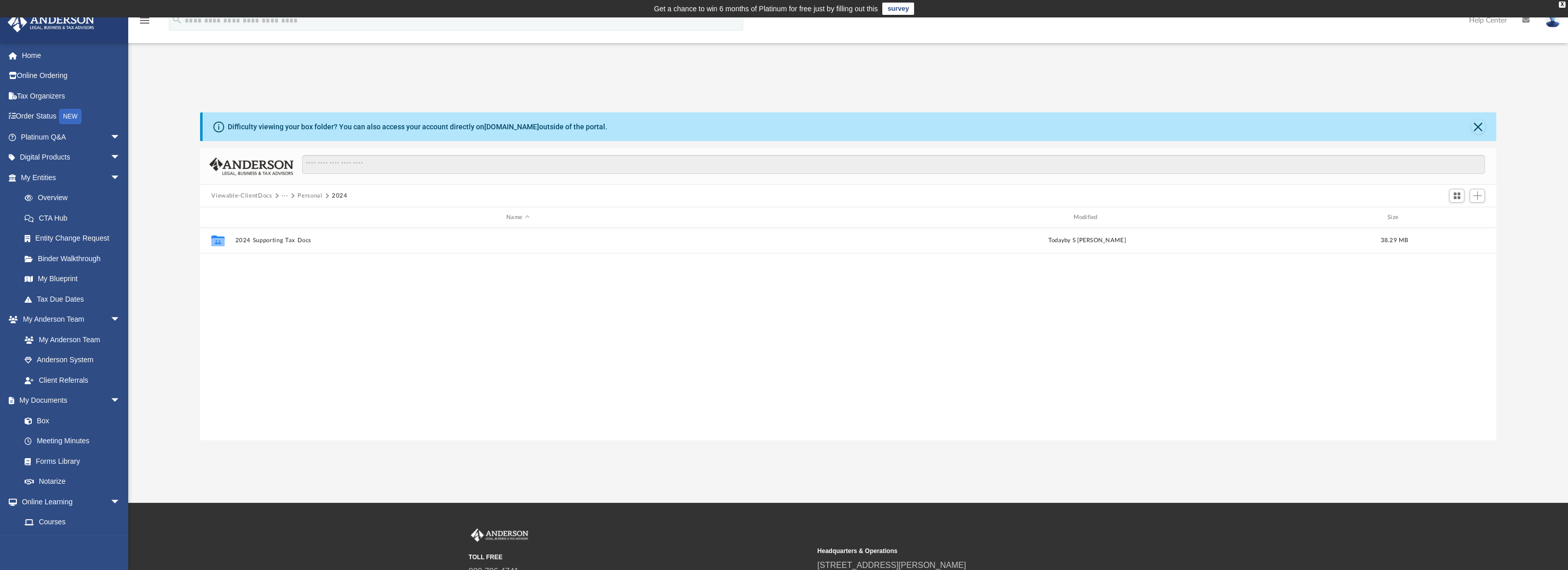
click at [307, 191] on button "Personal" at bounding box center [310, 196] width 24 height 9
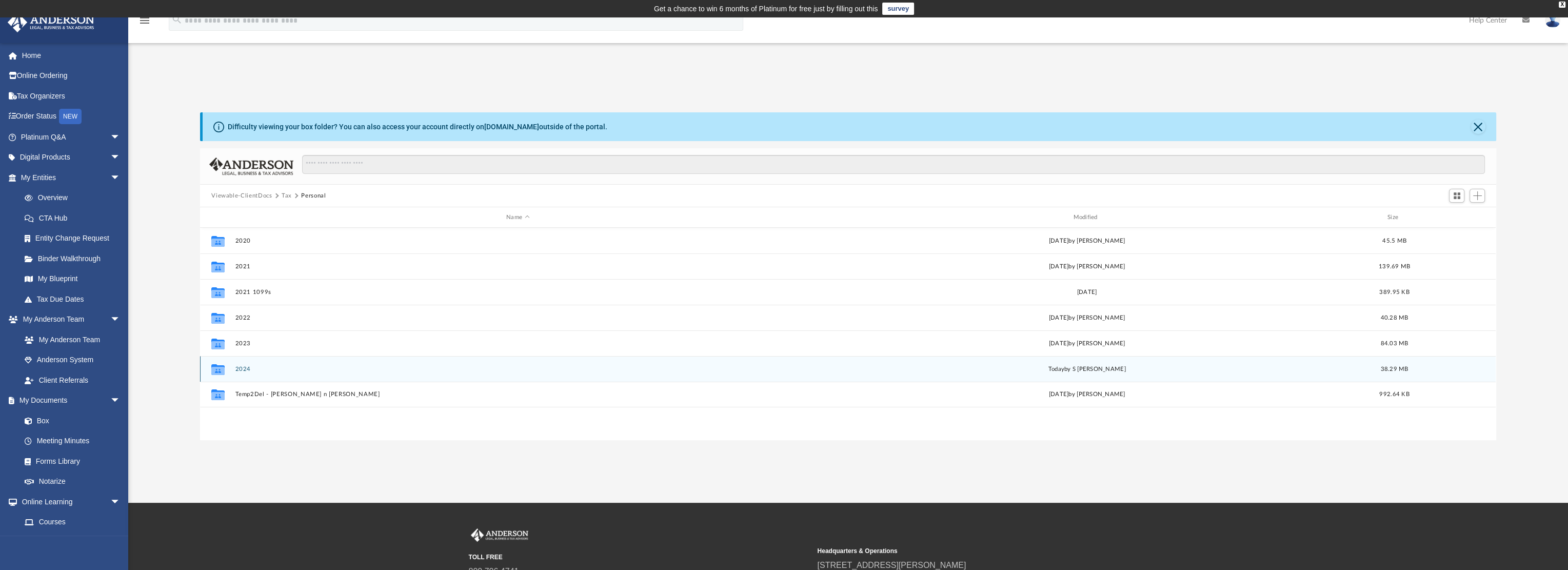
click at [243, 367] on button "2024" at bounding box center [518, 369] width 565 height 7
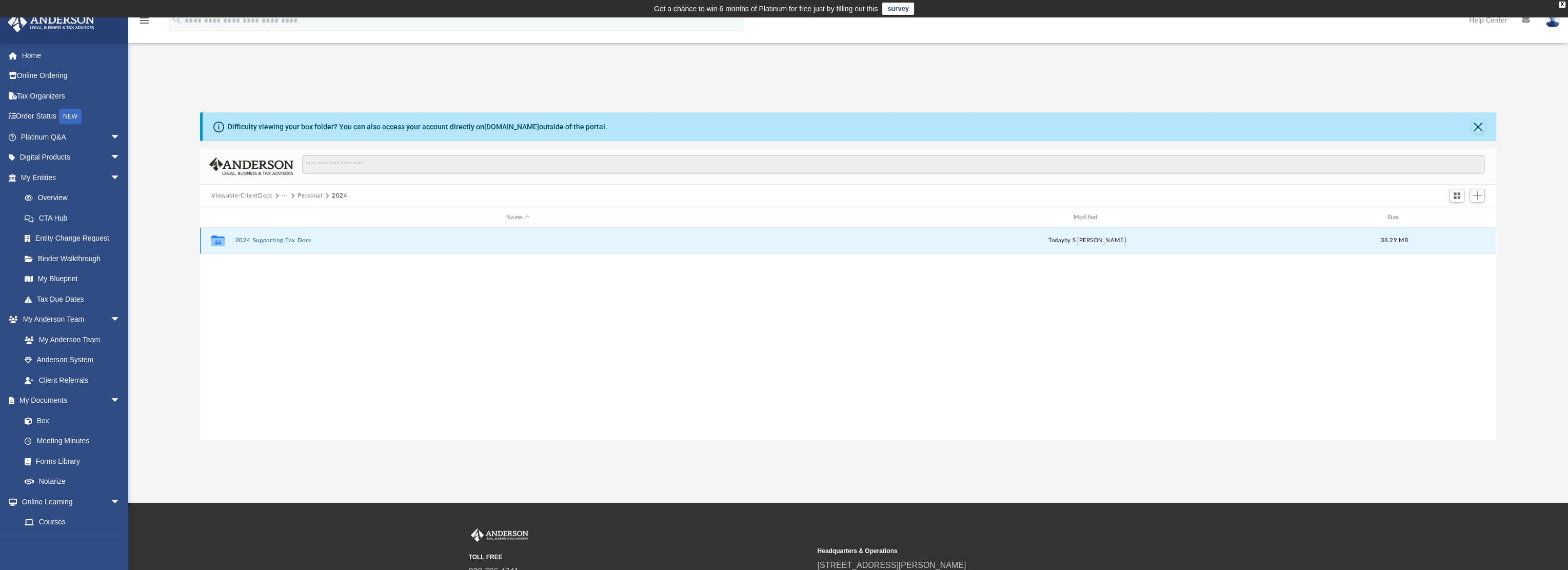
click at [265, 239] on button "2024 Supporting Tax Docs" at bounding box center [518, 240] width 565 height 7
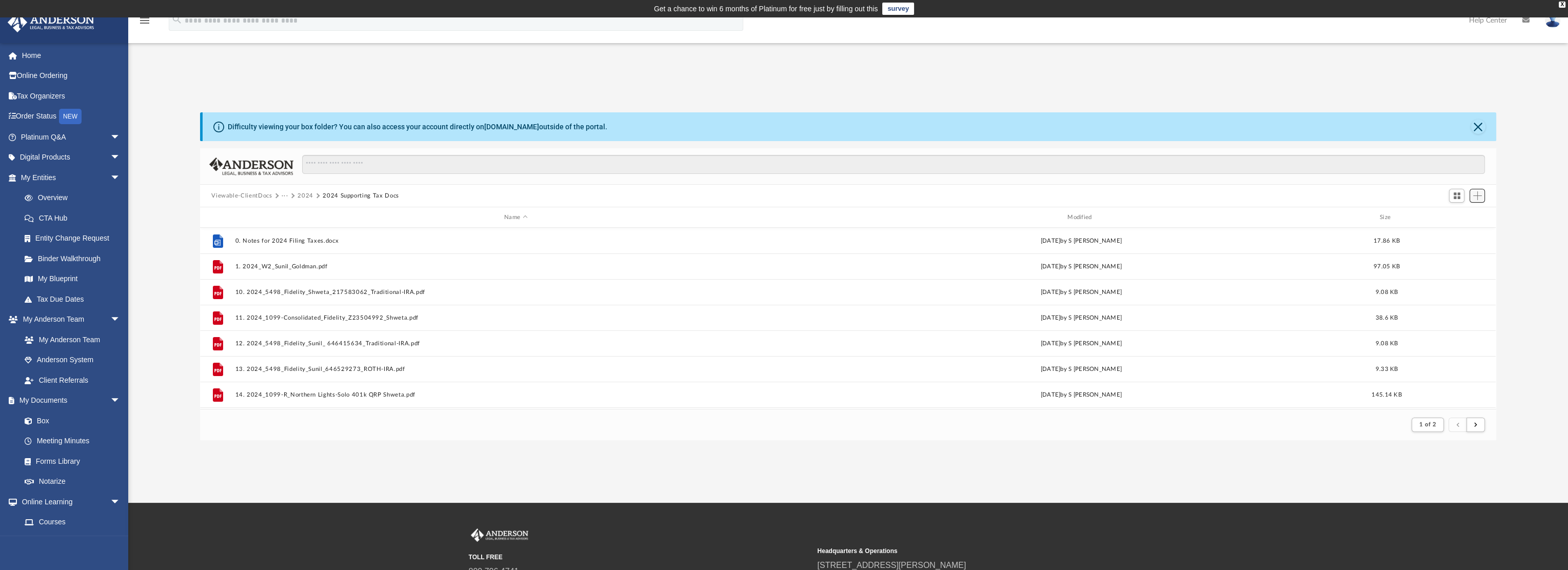
click at [1473, 197] on button "Add" at bounding box center [1477, 196] width 15 height 14
click at [1463, 213] on li "Upload" at bounding box center [1463, 217] width 33 height 11
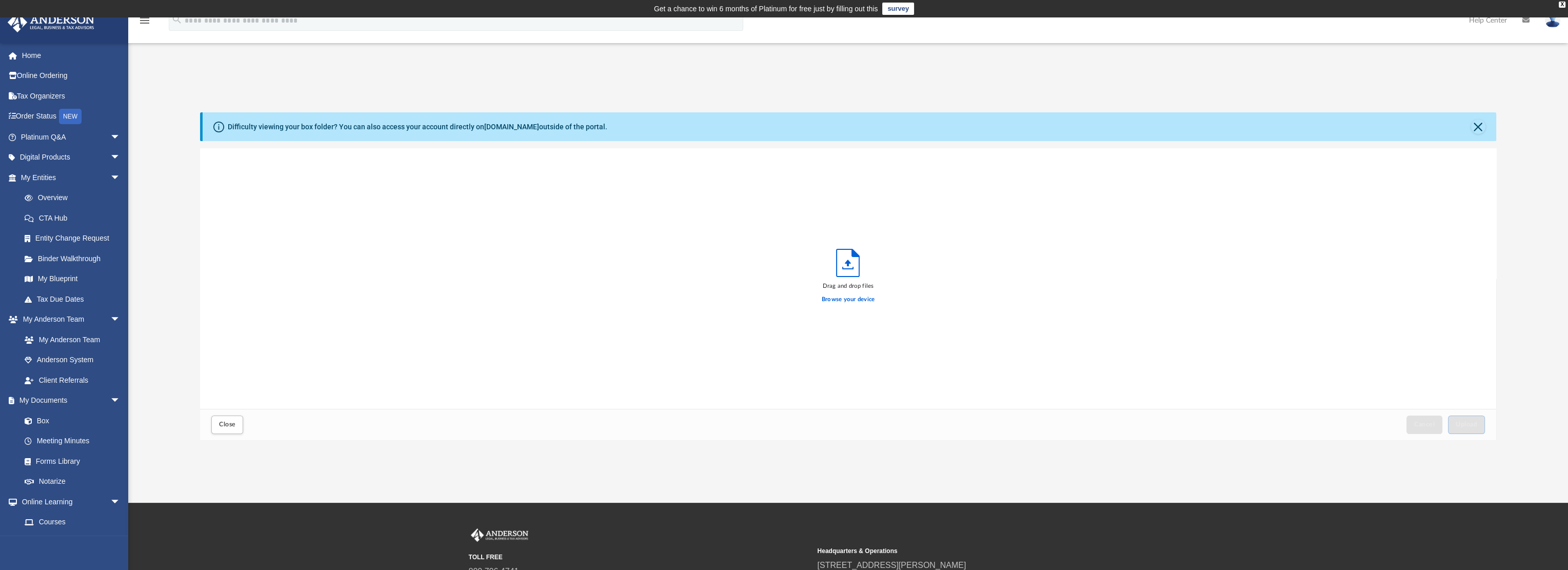
scroll to position [253, 1288]
click at [1466, 424] on span "Upload" at bounding box center [1466, 424] width 21 height 6
click at [229, 428] on button "Close" at bounding box center [227, 424] width 32 height 18
